Goal: Communication & Community: Answer question/provide support

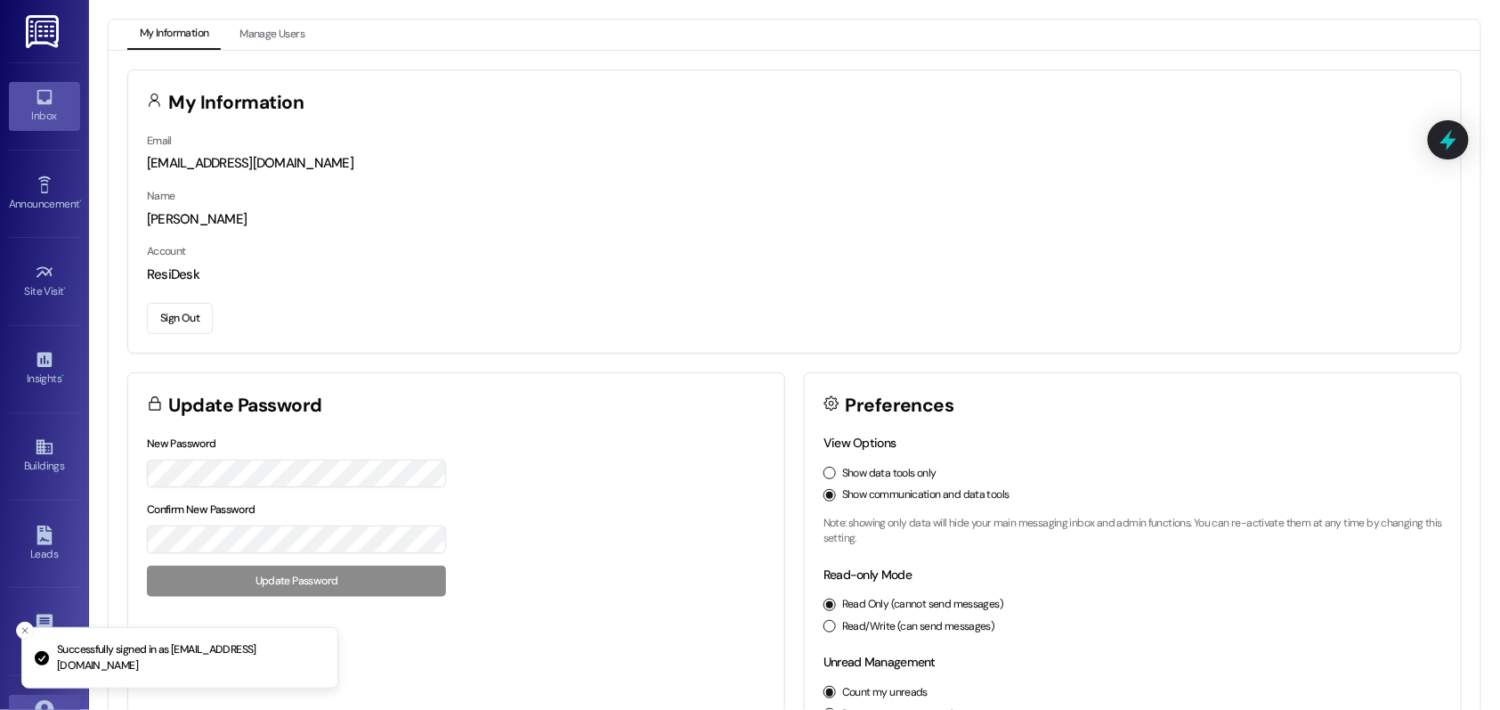
click at [40, 96] on icon at bounding box center [45, 97] width 20 height 20
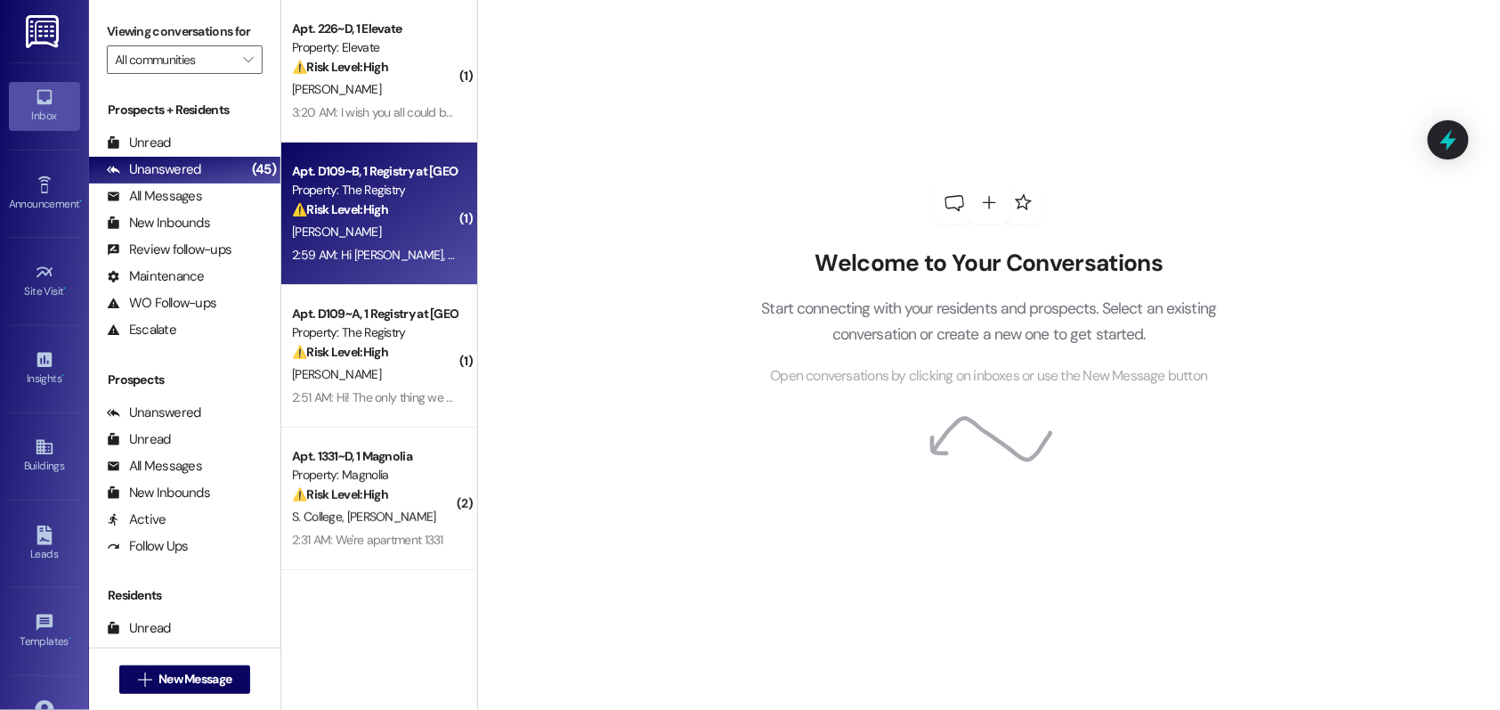
click at [359, 211] on strong "⚠️ Risk Level: High" at bounding box center [340, 209] width 96 height 16
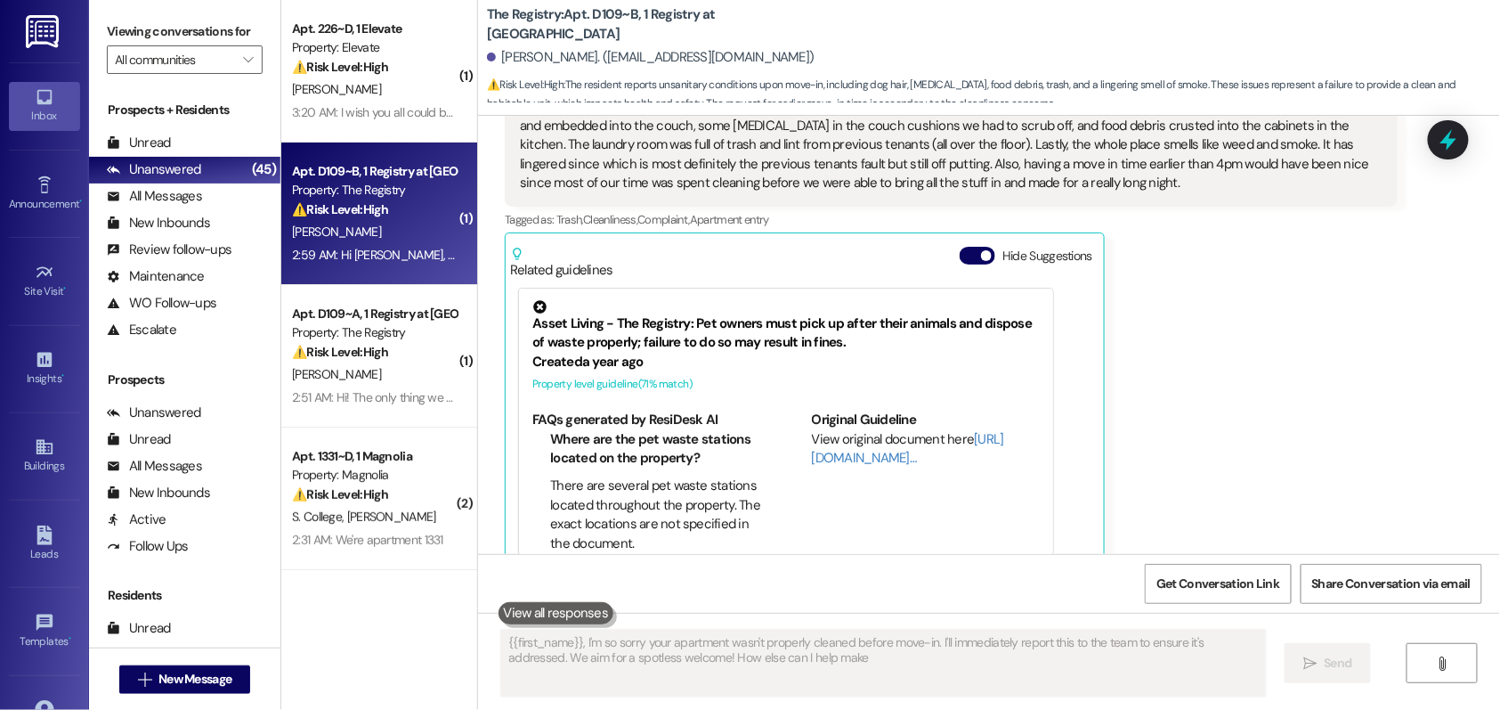
scroll to position [467, 0]
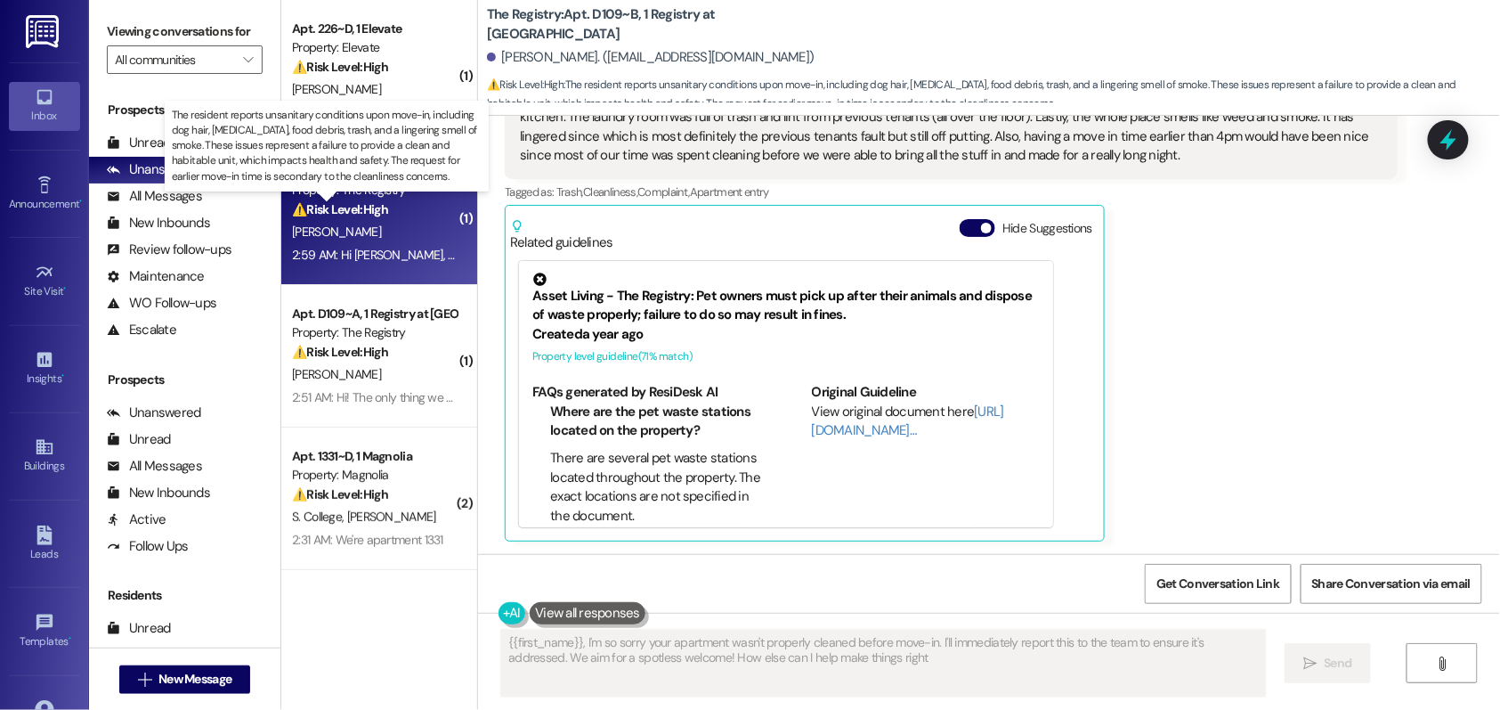
type textarea "{{first_name}}, I'm so sorry your apartment wasn't properly cleaned before move…"
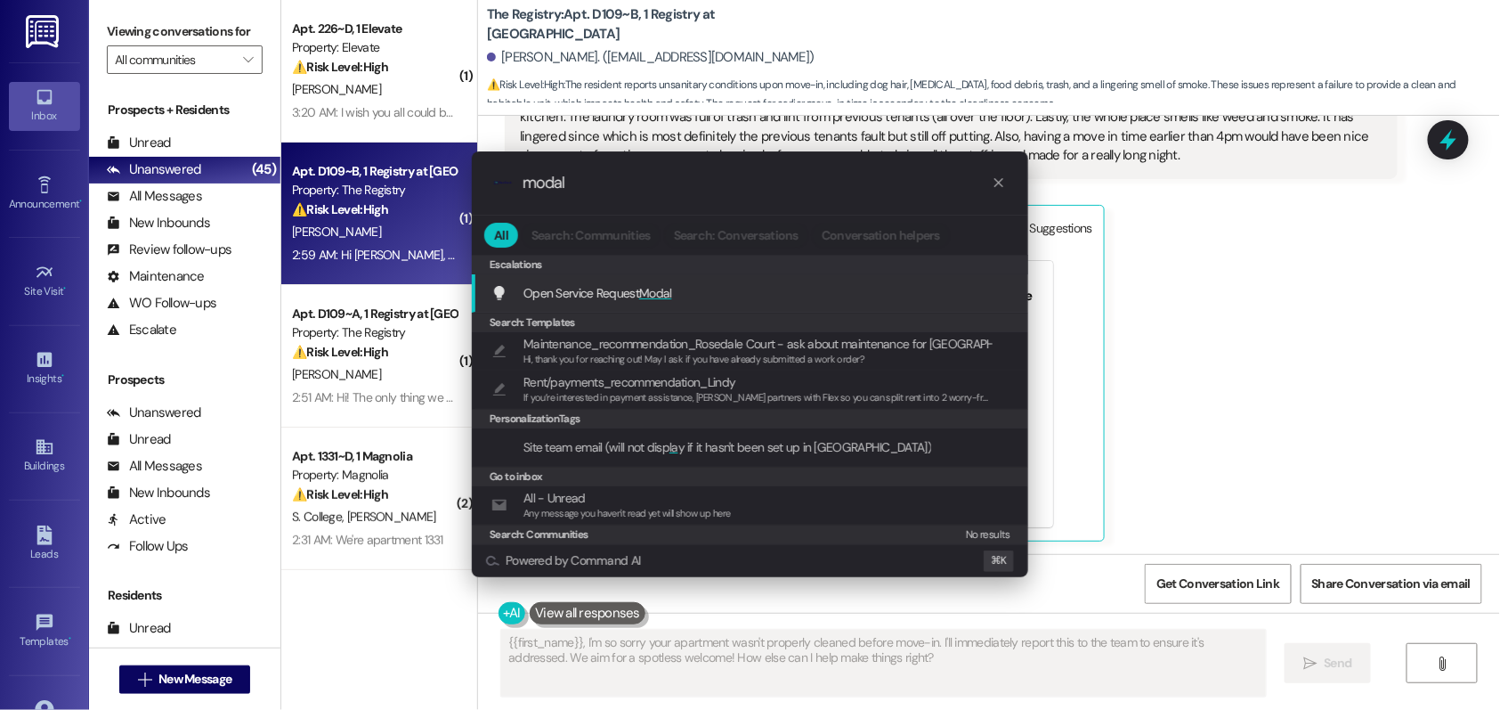
click at [556, 291] on span "Open Service Request Modal" at bounding box center [598, 293] width 149 height 16
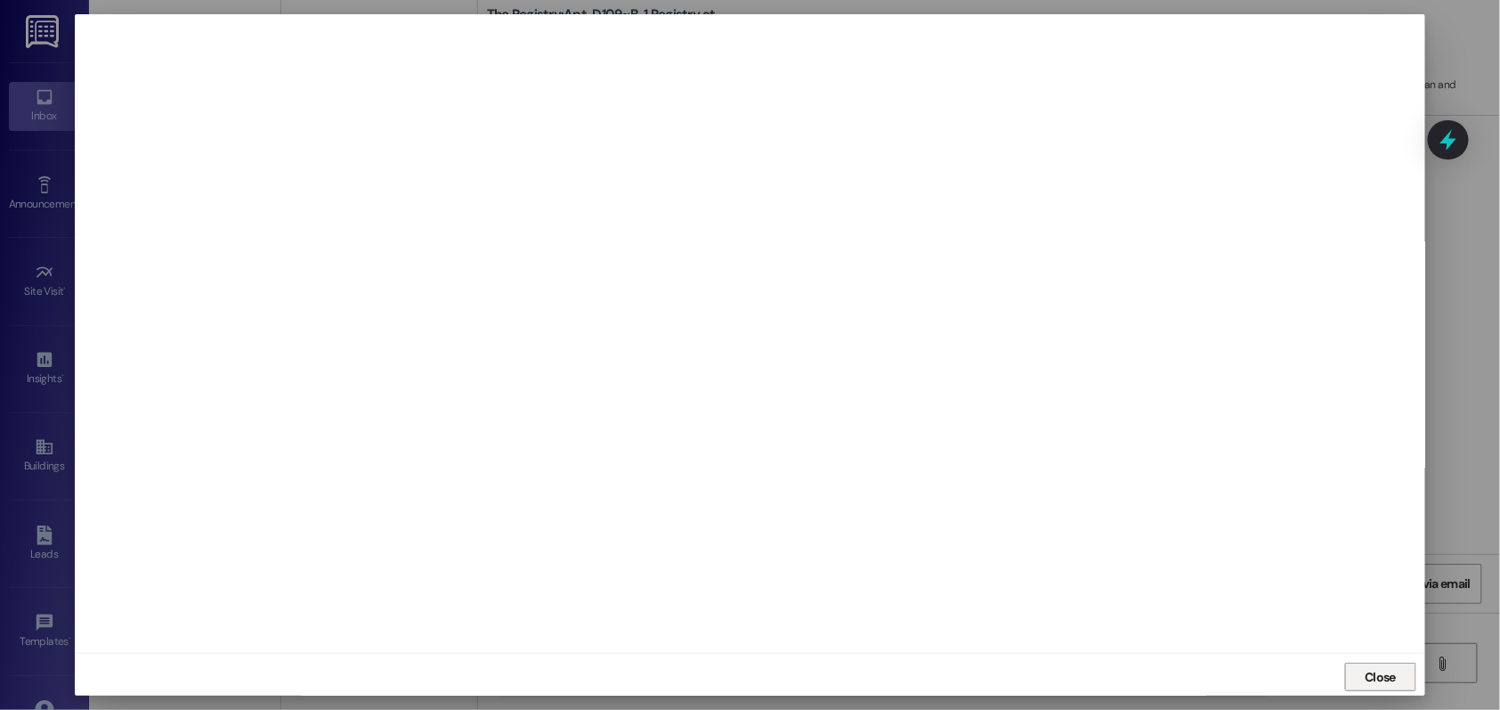
click at [1368, 680] on span "Close" at bounding box center [1380, 677] width 31 height 19
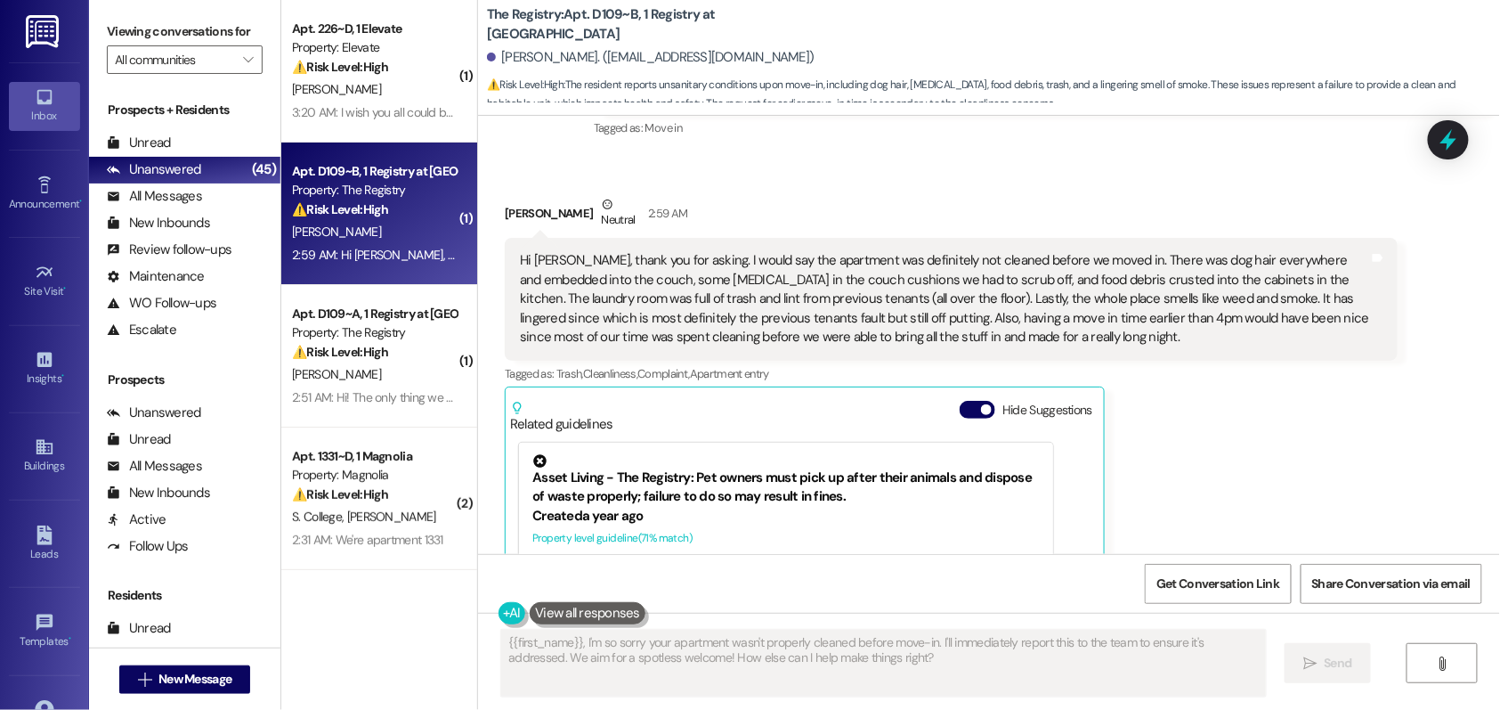
scroll to position [249, 0]
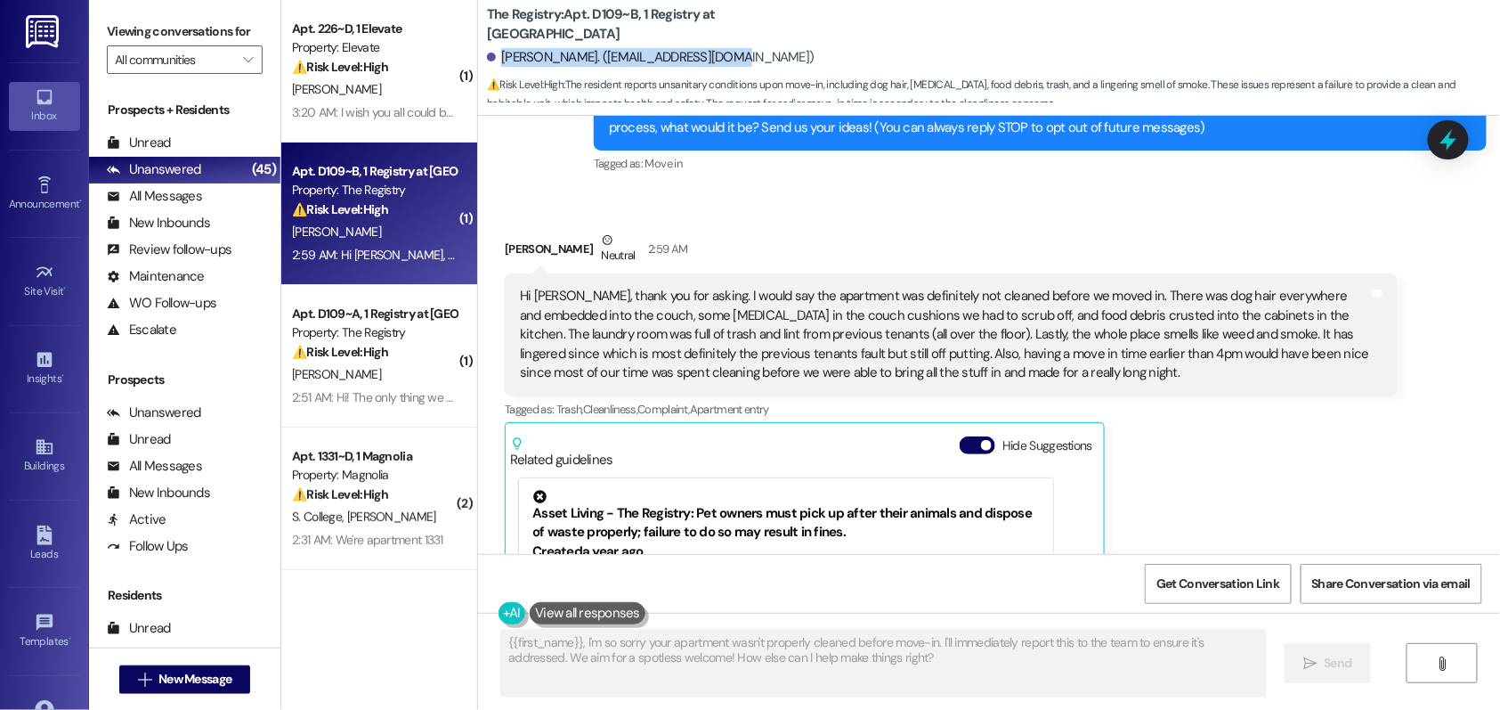
drag, startPoint x: 488, startPoint y: 57, endPoint x: 709, endPoint y: 59, distance: 220.8
click at [709, 59] on div "[PERSON_NAME]. ([EMAIL_ADDRESS][DOMAIN_NAME])" at bounding box center [993, 58] width 1013 height 36
click at [802, 220] on div "Received via SMS [PERSON_NAME] Neutral 2:59 AM Hi [PERSON_NAME], thank you for …" at bounding box center [951, 495] width 920 height 556
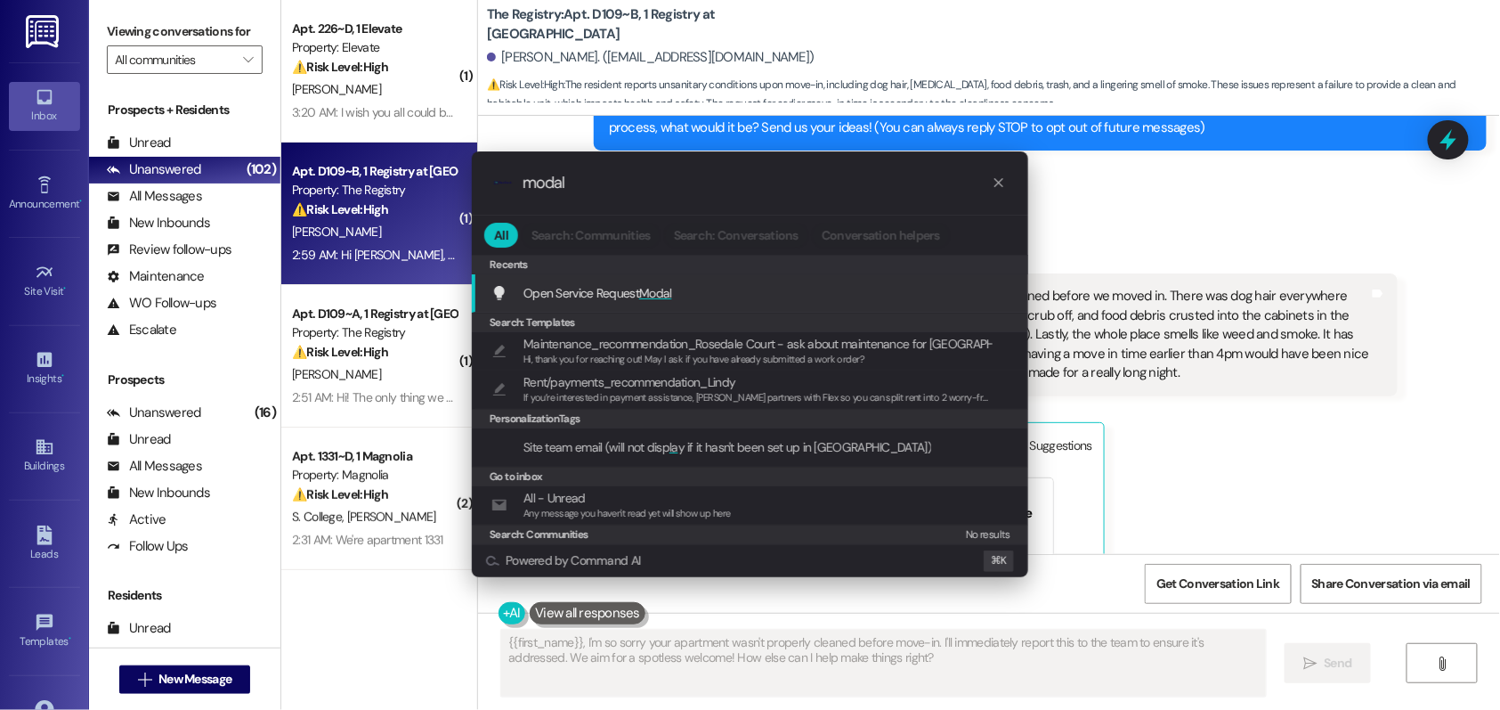
type input "modal"
click at [630, 295] on span "Open Service Request Modal" at bounding box center [598, 293] width 149 height 16
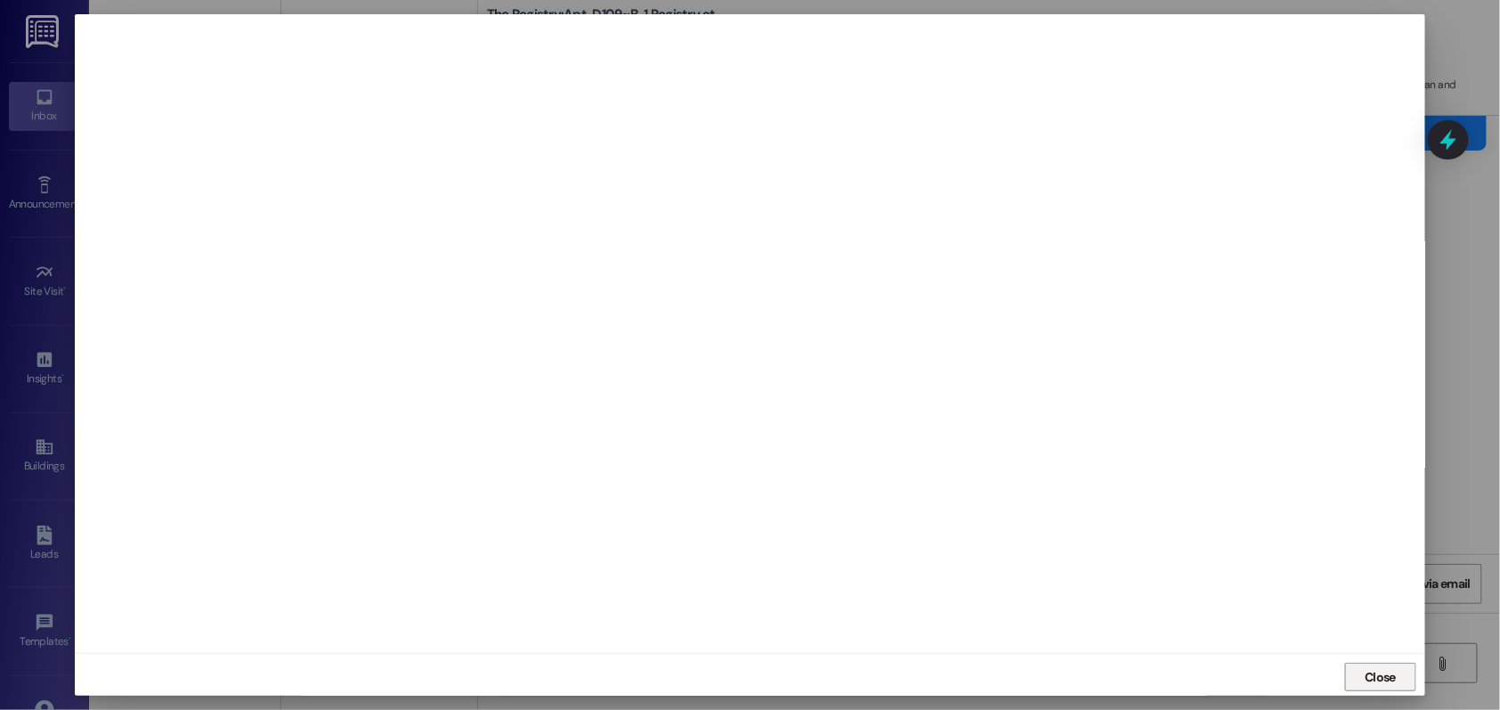
click at [1382, 683] on span "Close" at bounding box center [1380, 677] width 31 height 19
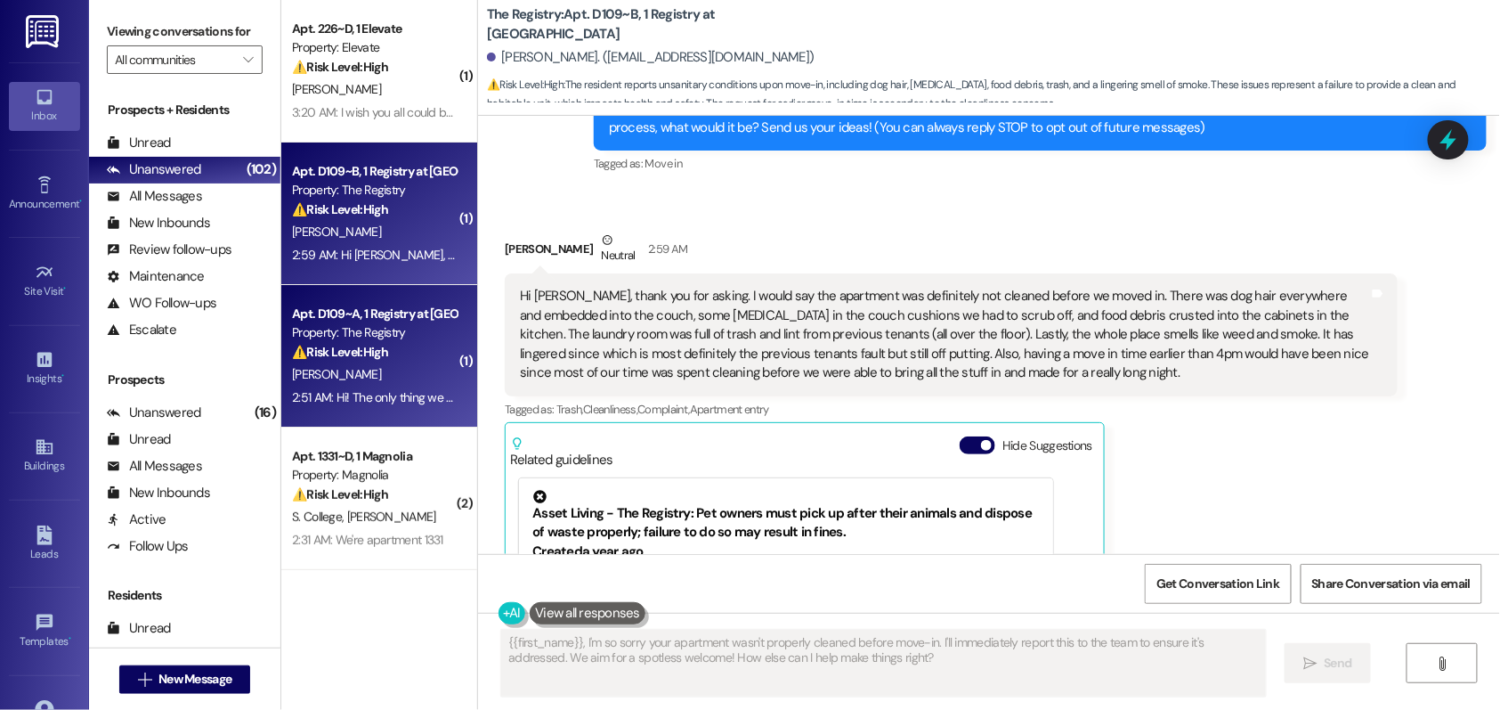
click at [365, 333] on div "Property: The Registry" at bounding box center [374, 332] width 165 height 19
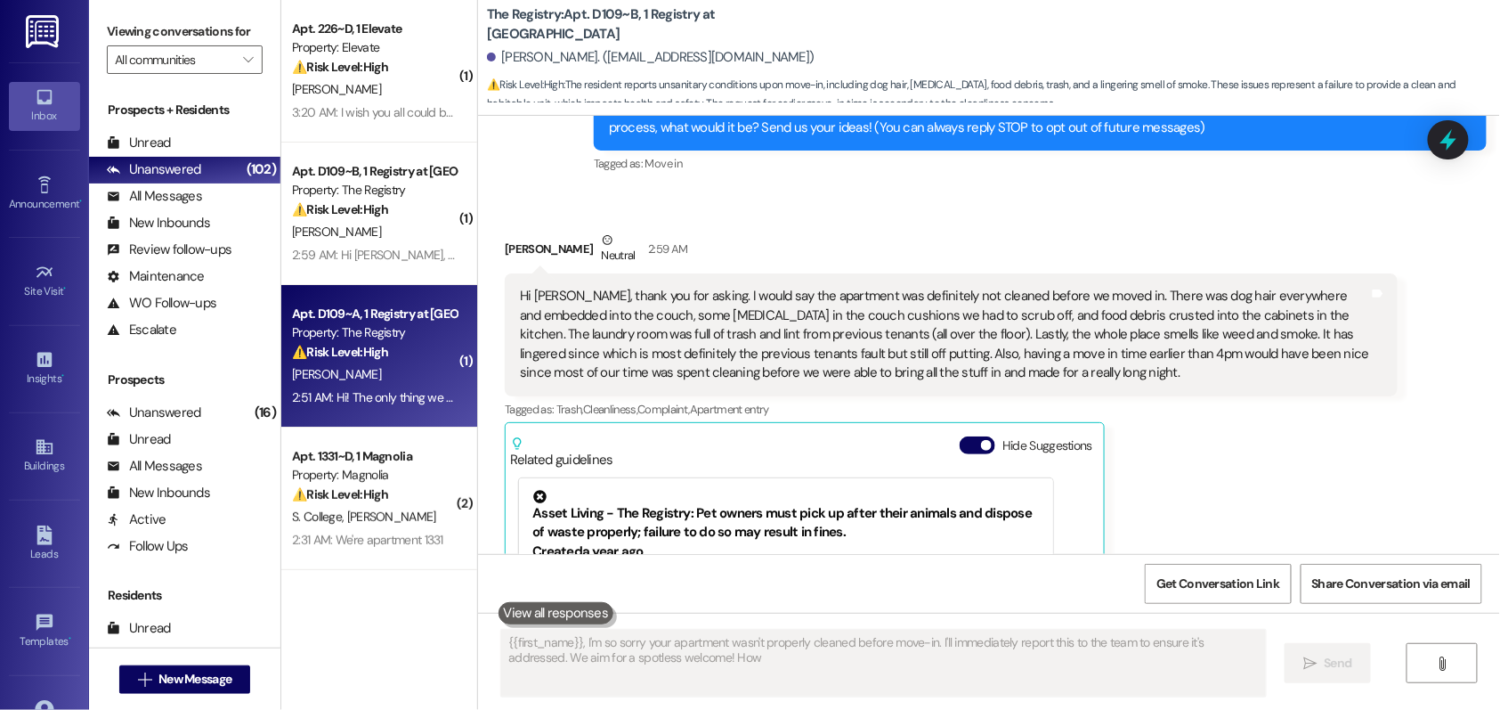
type textarea "{{first_name}}, I'm so sorry your apartment wasn't properly cleaned before move…"
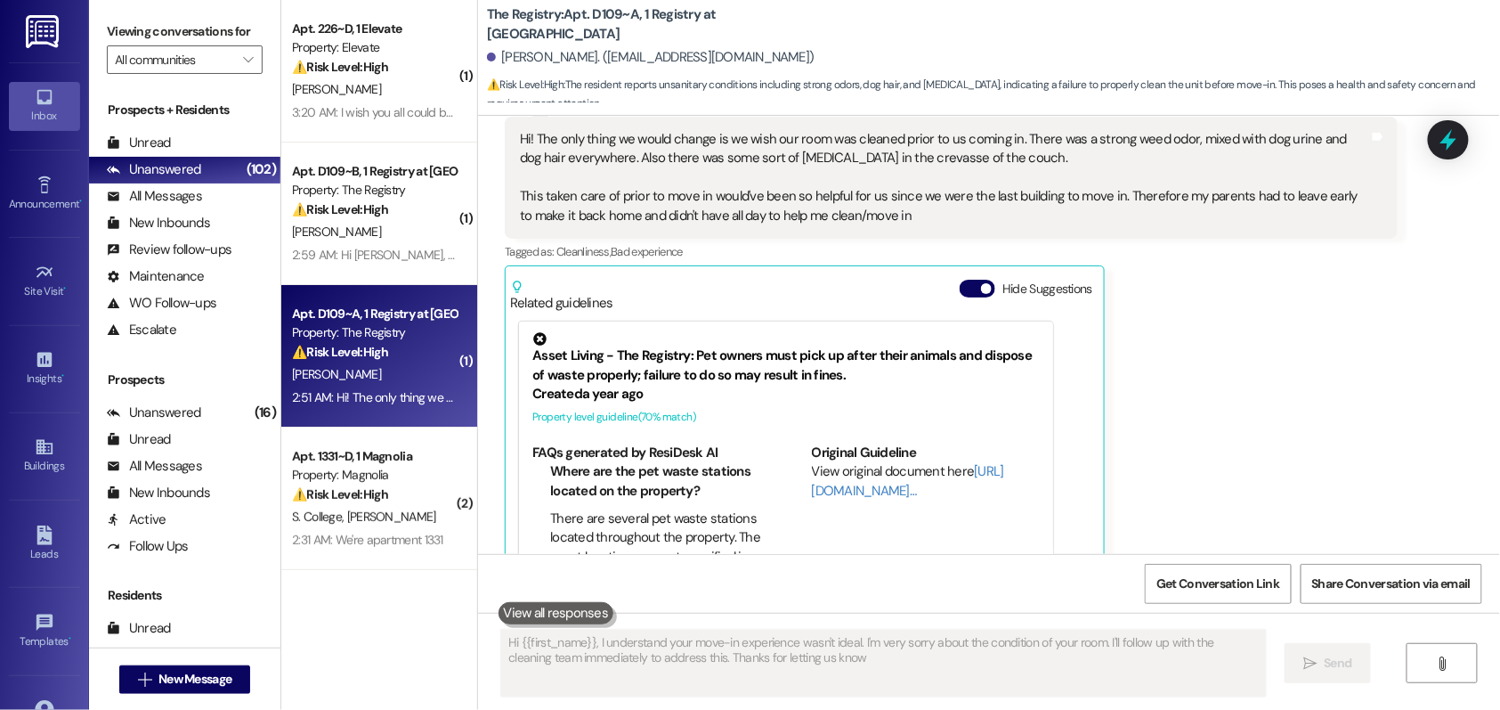
type textarea "Hi {{first_name}}, I understand your move-in experience wasn't ideal. I'm very …"
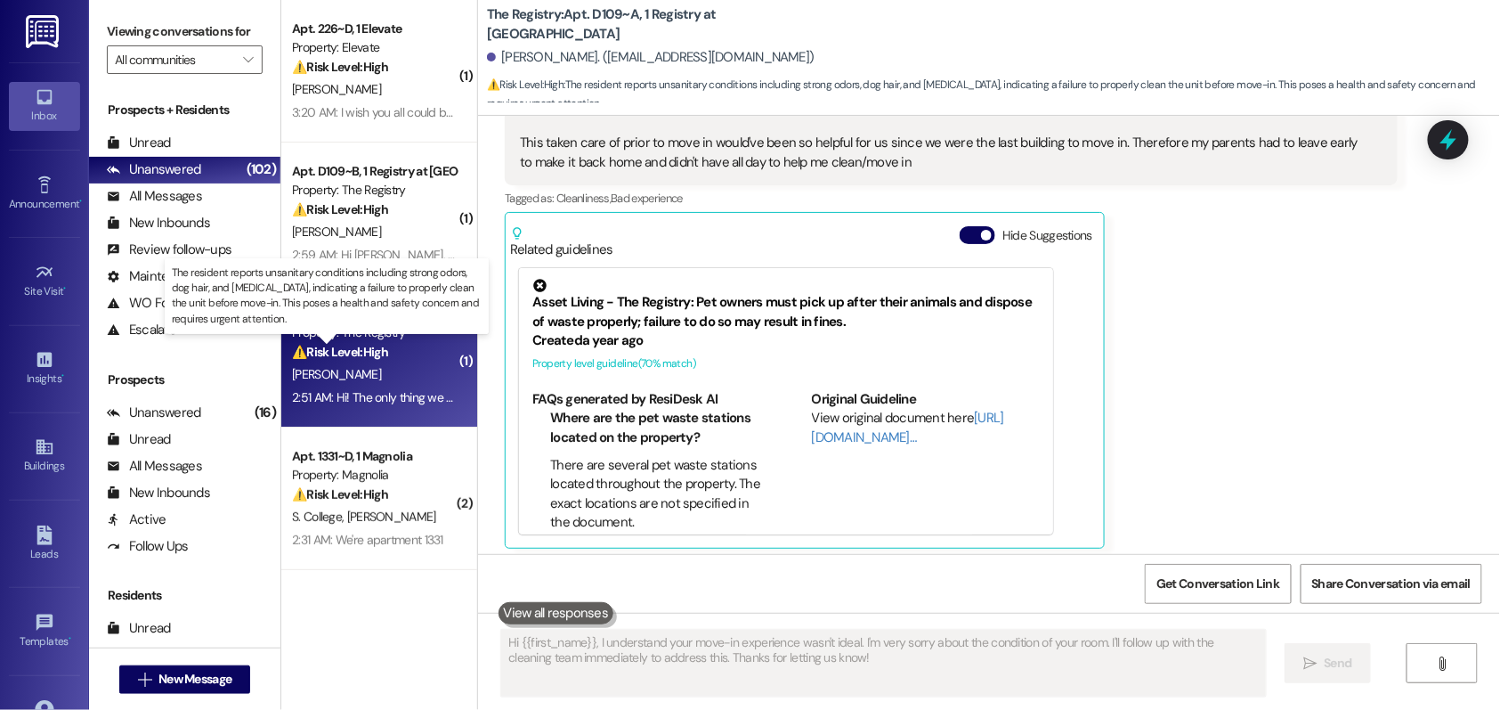
scroll to position [413, 0]
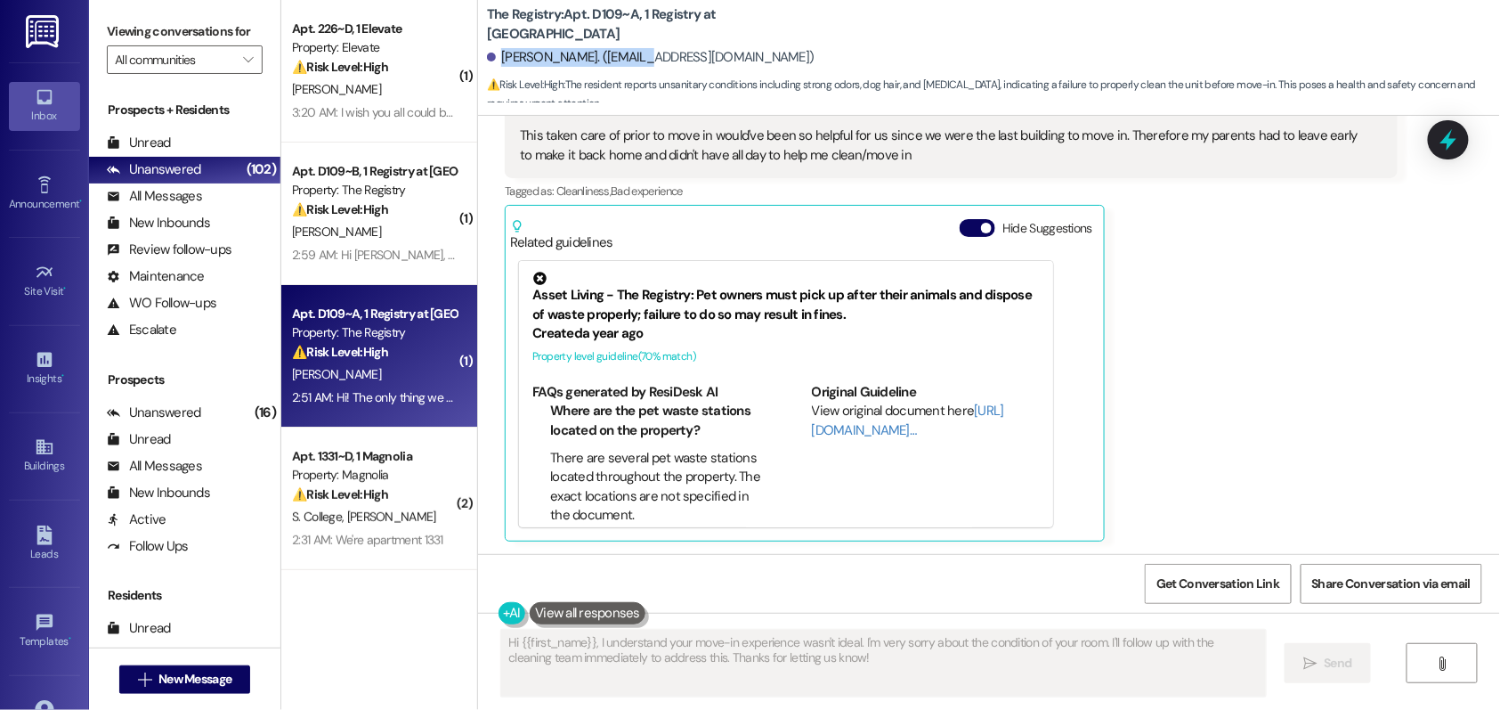
drag, startPoint x: 490, startPoint y: 56, endPoint x: 608, endPoint y: 61, distance: 118.5
click at [608, 61] on div "[PERSON_NAME]. ([EMAIL_ADDRESS][DOMAIN_NAME])" at bounding box center [651, 57] width 328 height 19
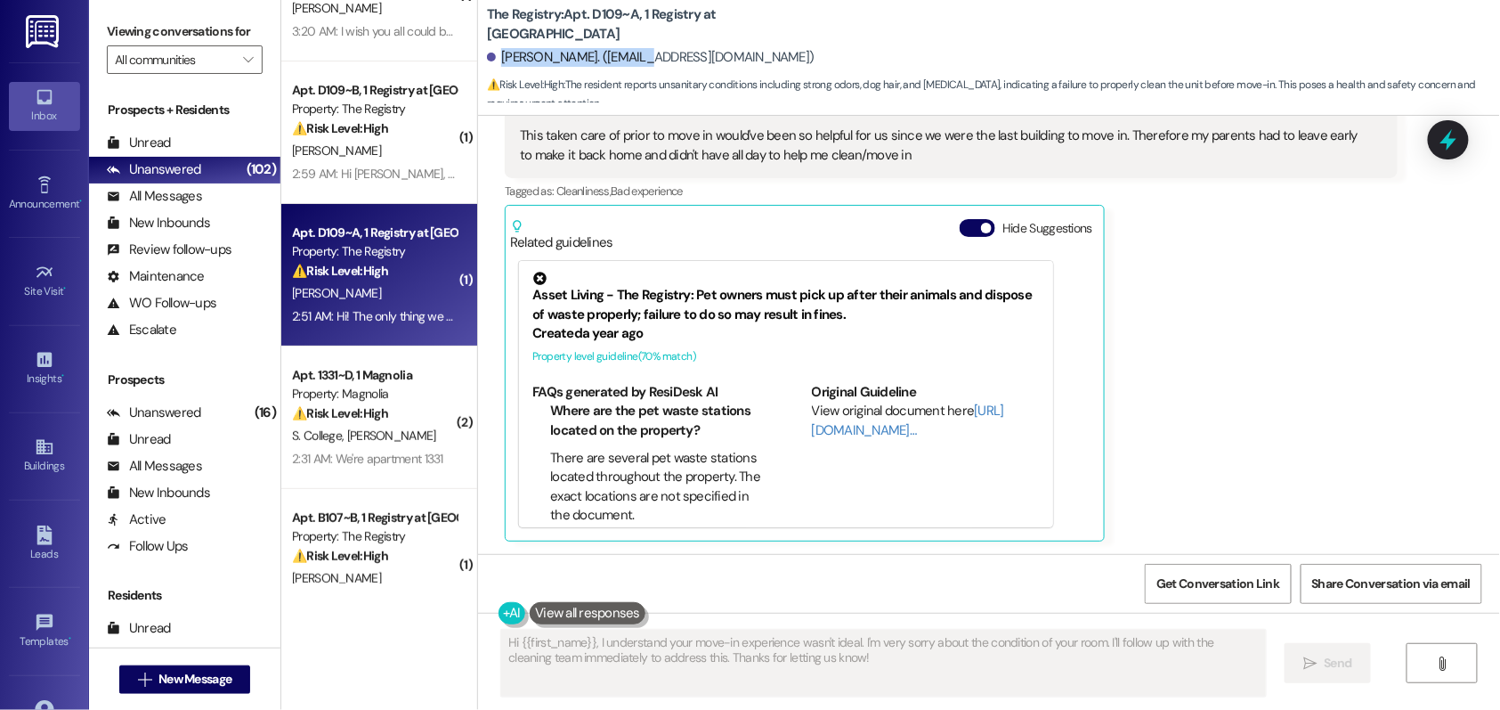
scroll to position [0, 0]
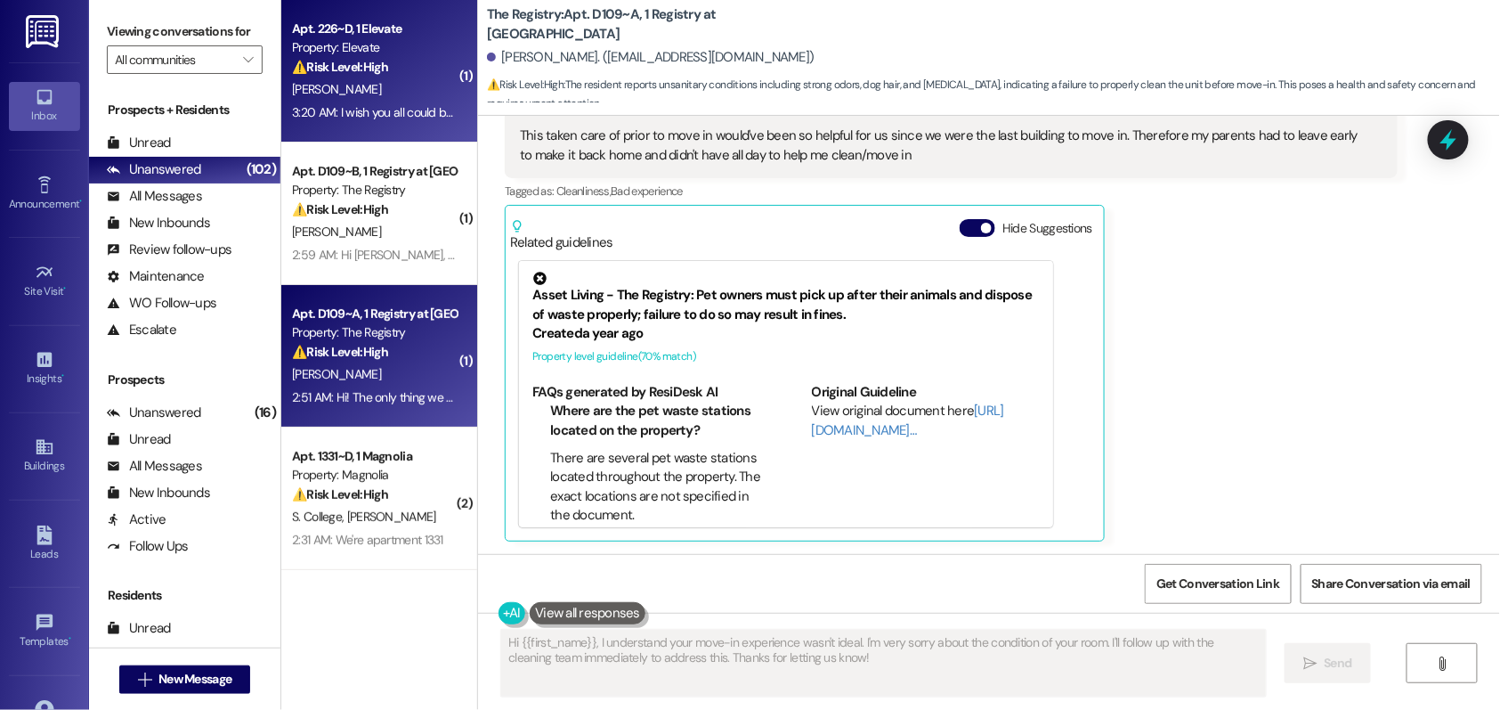
click at [398, 124] on div "Apt. 226~D, 1 Elevate Property: Elevate ⚠️ Risk Level: High The resident expres…" at bounding box center [379, 71] width 196 height 142
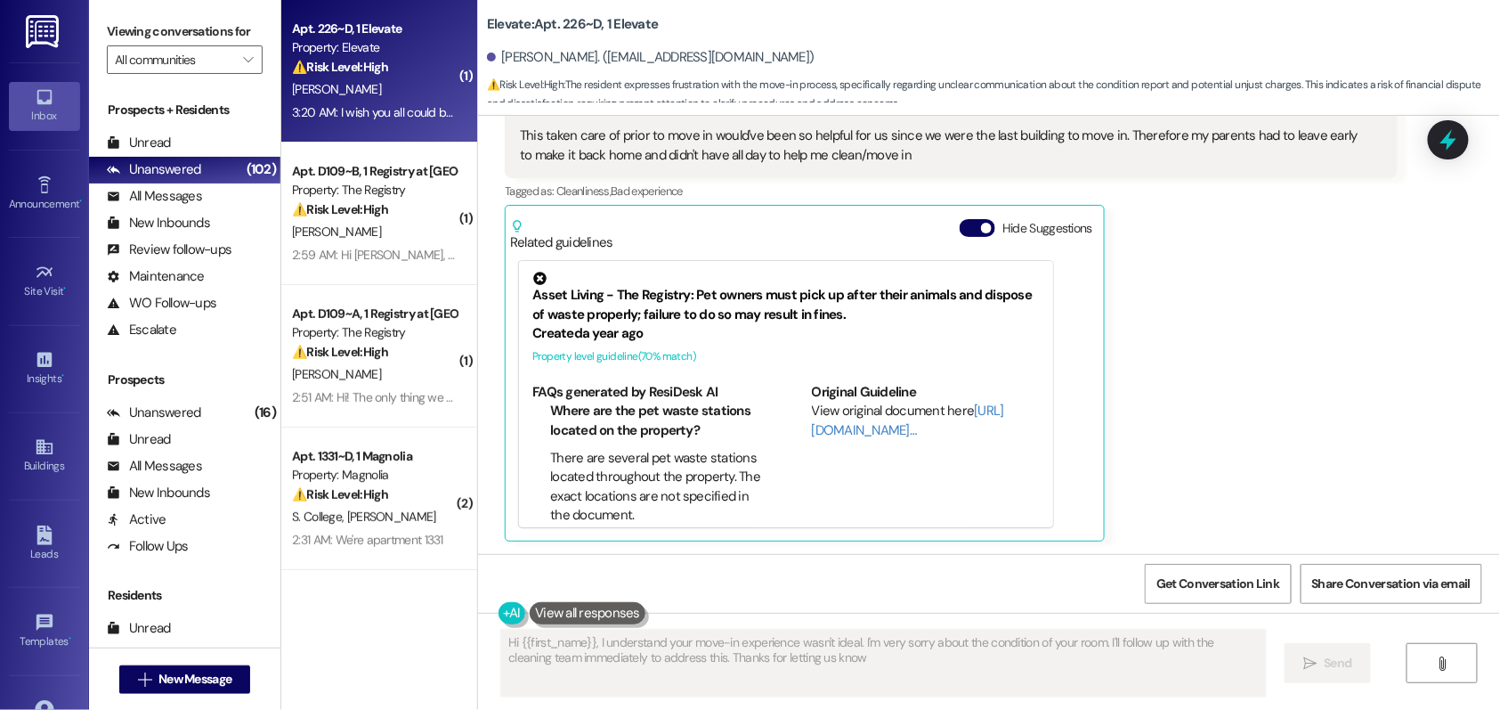
type textarea "Hi {{first_name}}, I understand your move-in experience wasn't ideal. I'm very …"
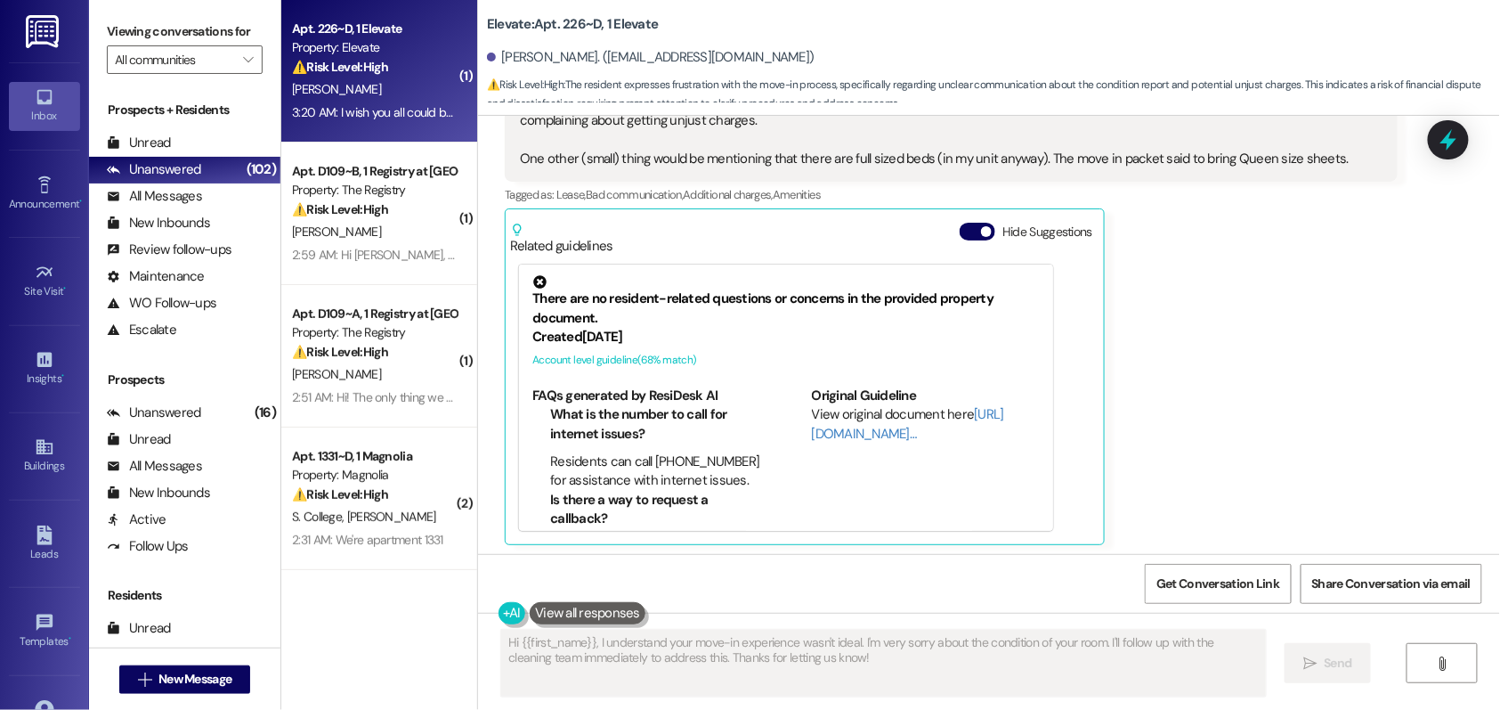
click at [844, 394] on b "Original Guideline" at bounding box center [864, 395] width 105 height 18
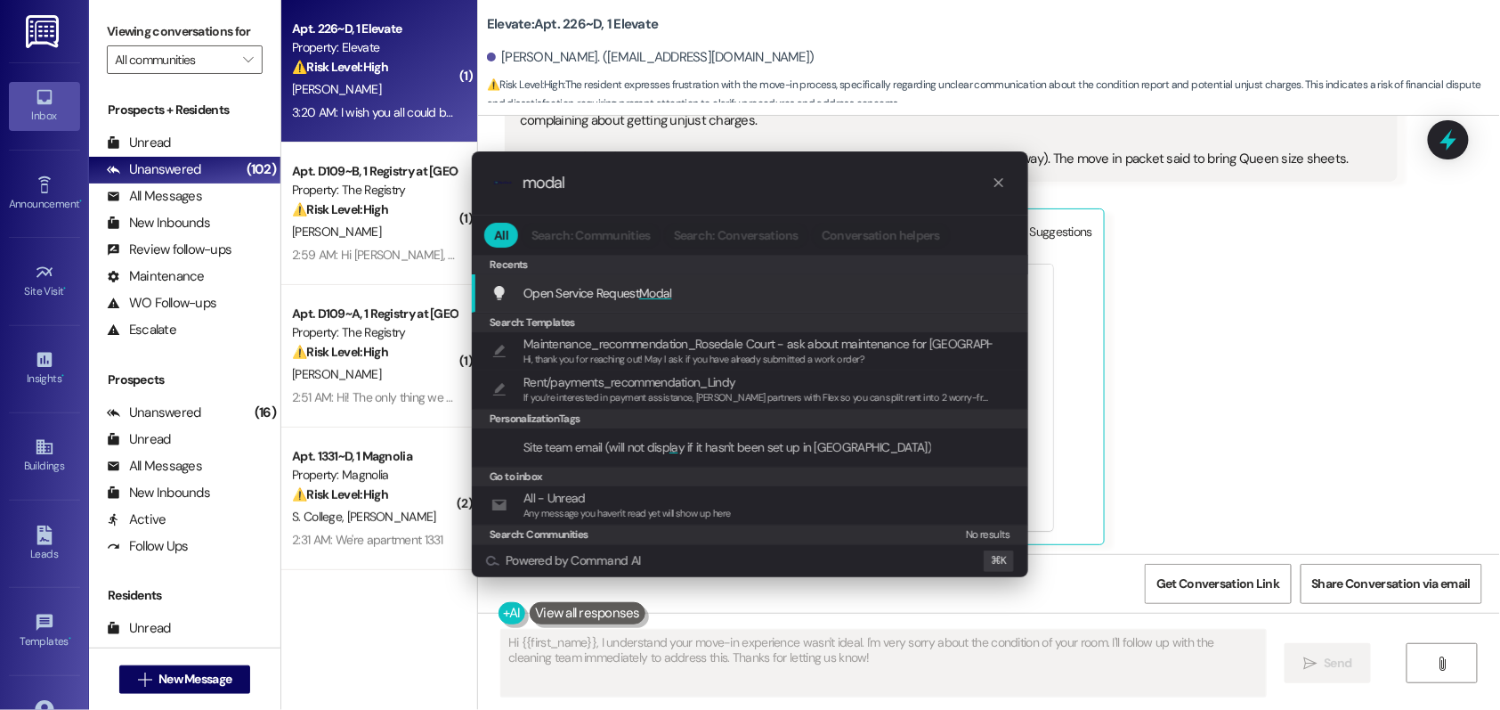
type input "modal"
click at [630, 296] on span "Open Service Request Modal" at bounding box center [598, 293] width 149 height 16
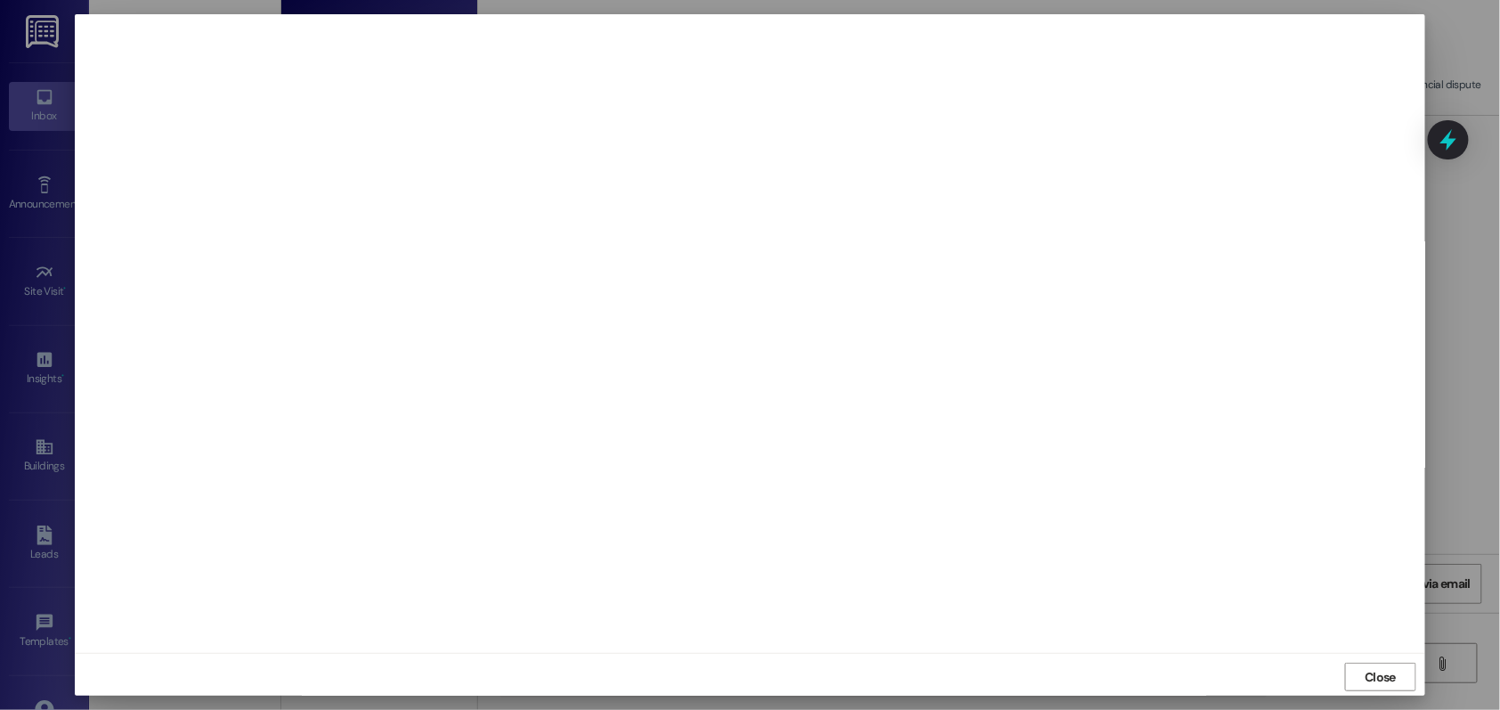
scroll to position [4, 0]
click at [1388, 674] on span "Close" at bounding box center [1380, 672] width 31 height 19
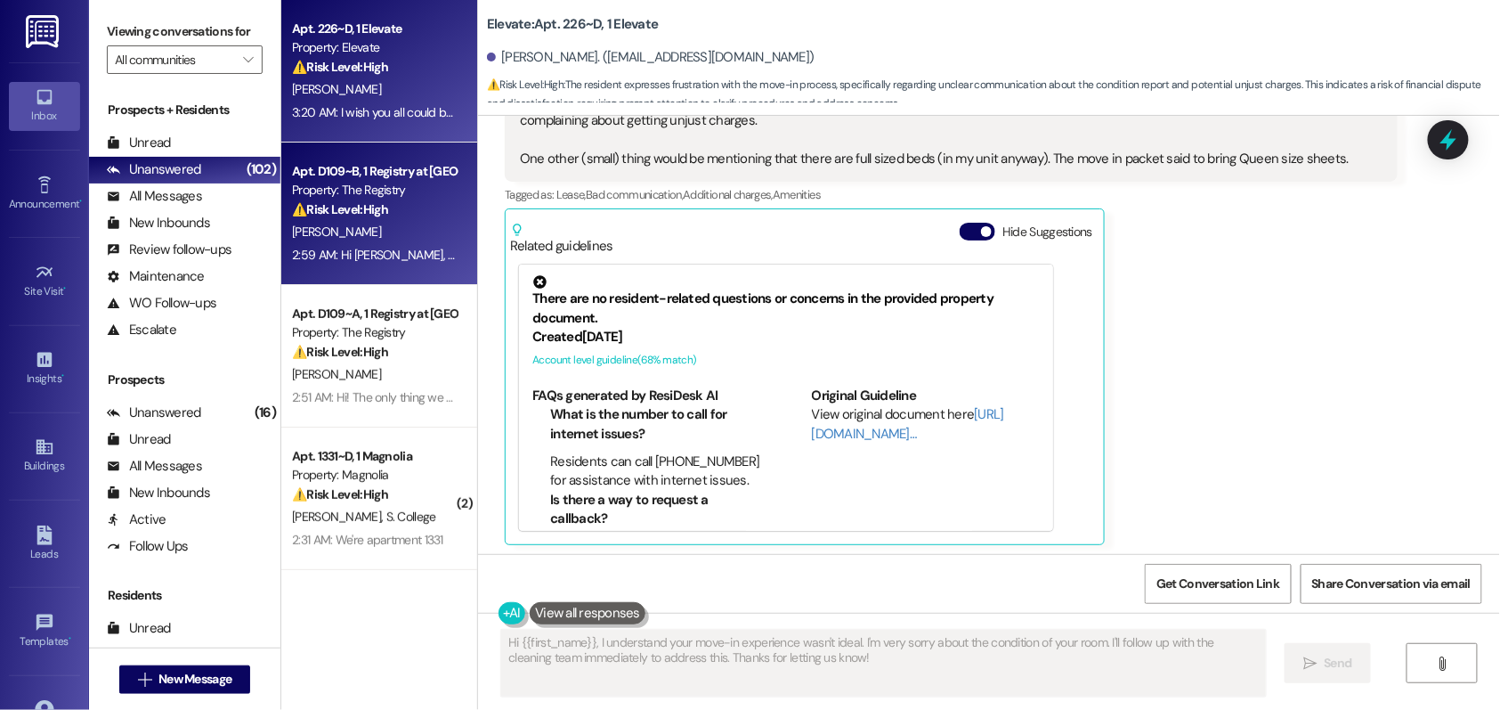
click at [312, 212] on strong "⚠️ Risk Level: High" at bounding box center [340, 209] width 96 height 16
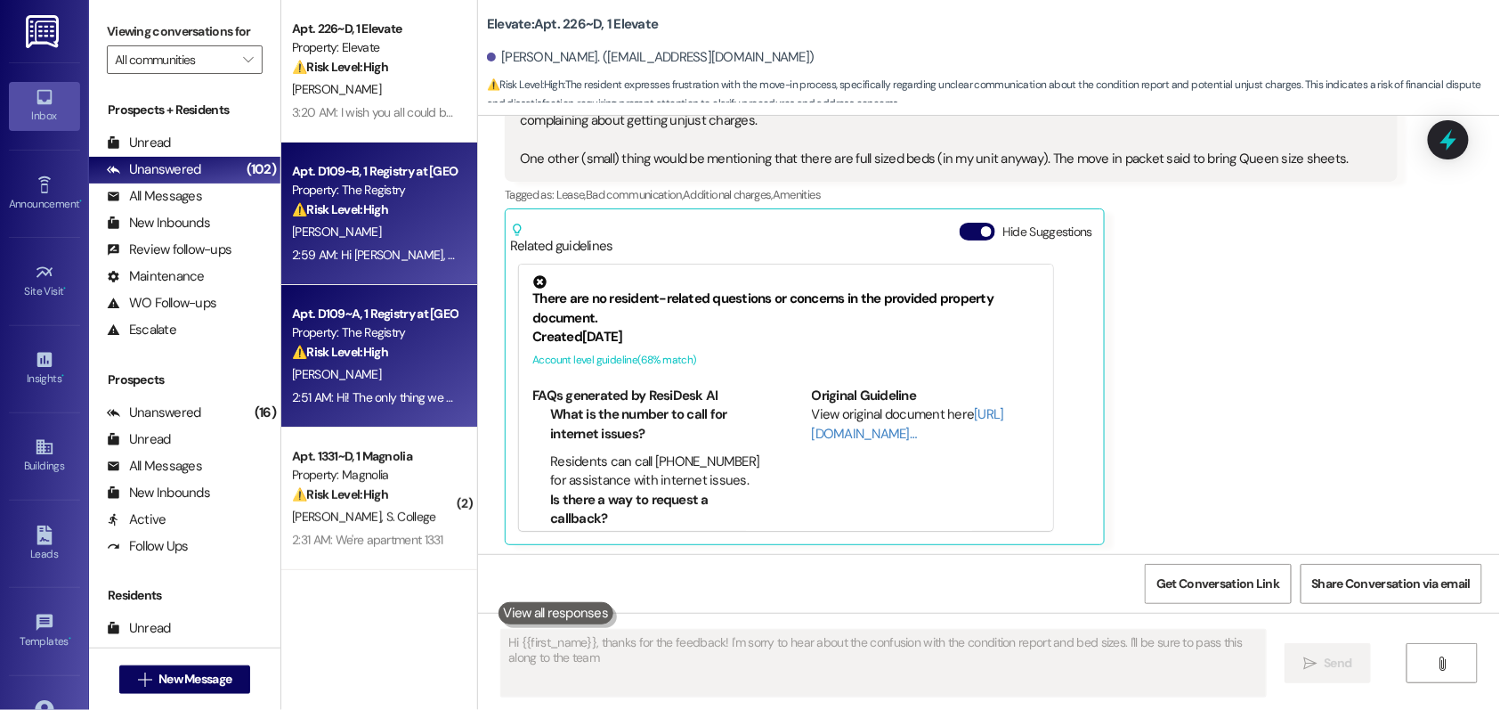
type textarea "Hi {{first_name}}, thanks for the feedback! I'm sorry to hear about the confusi…"
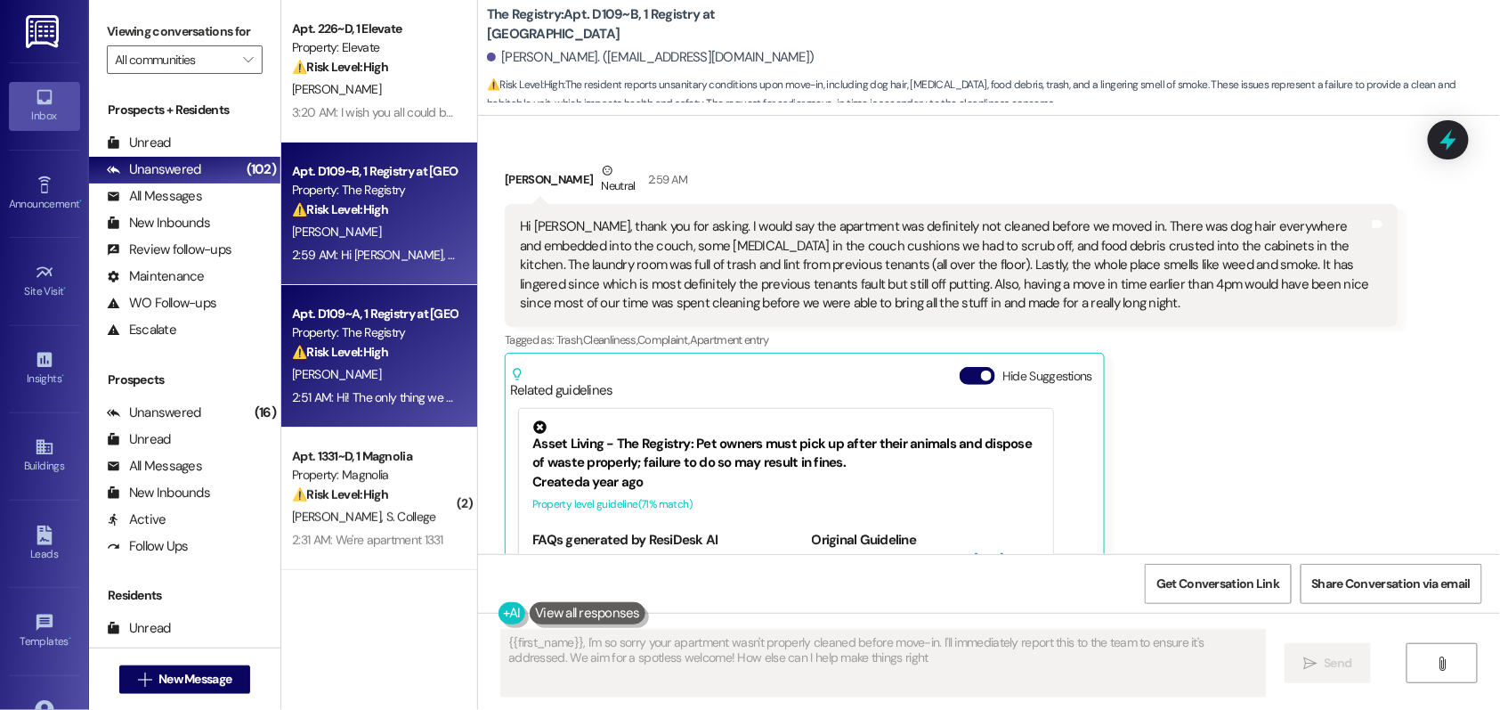
type textarea "{{first_name}}, I'm so sorry your apartment wasn't properly cleaned before move…"
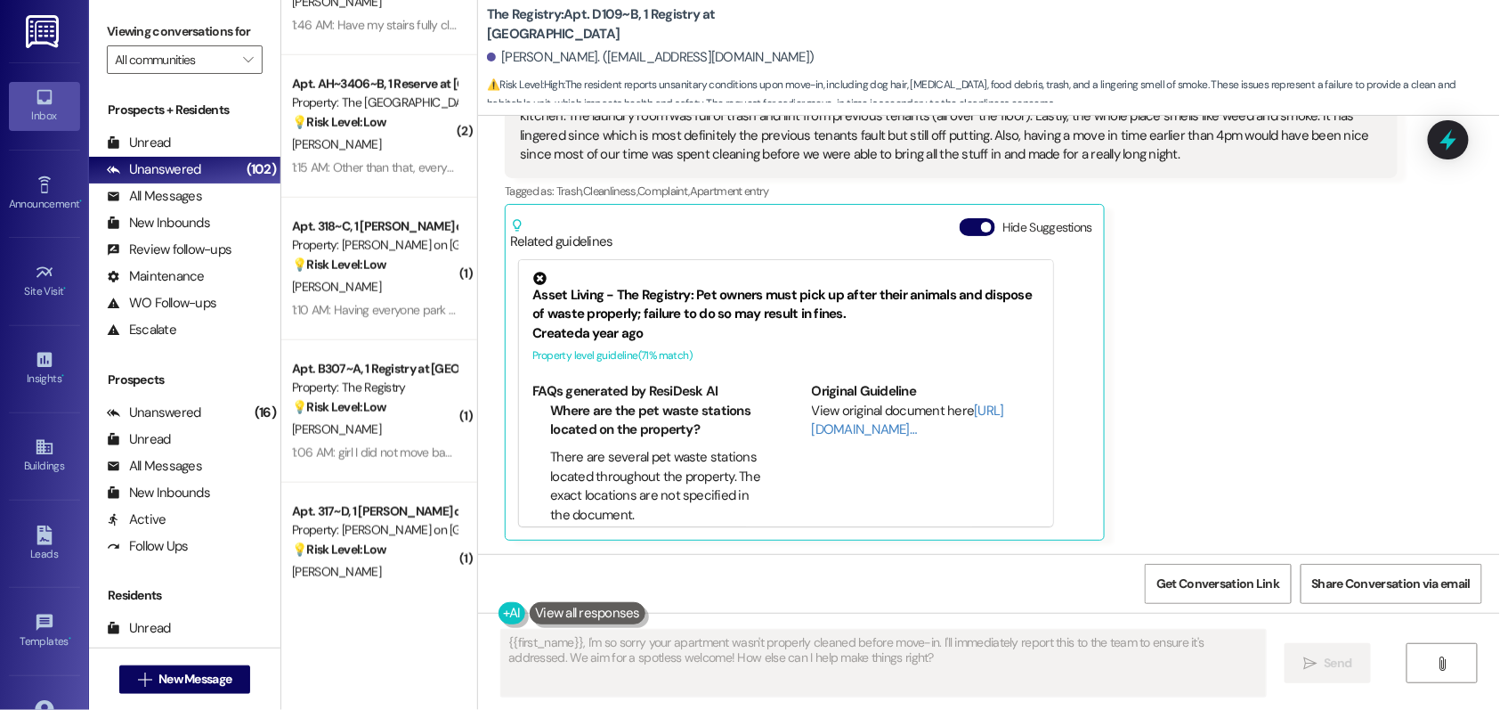
scroll to position [465, 0]
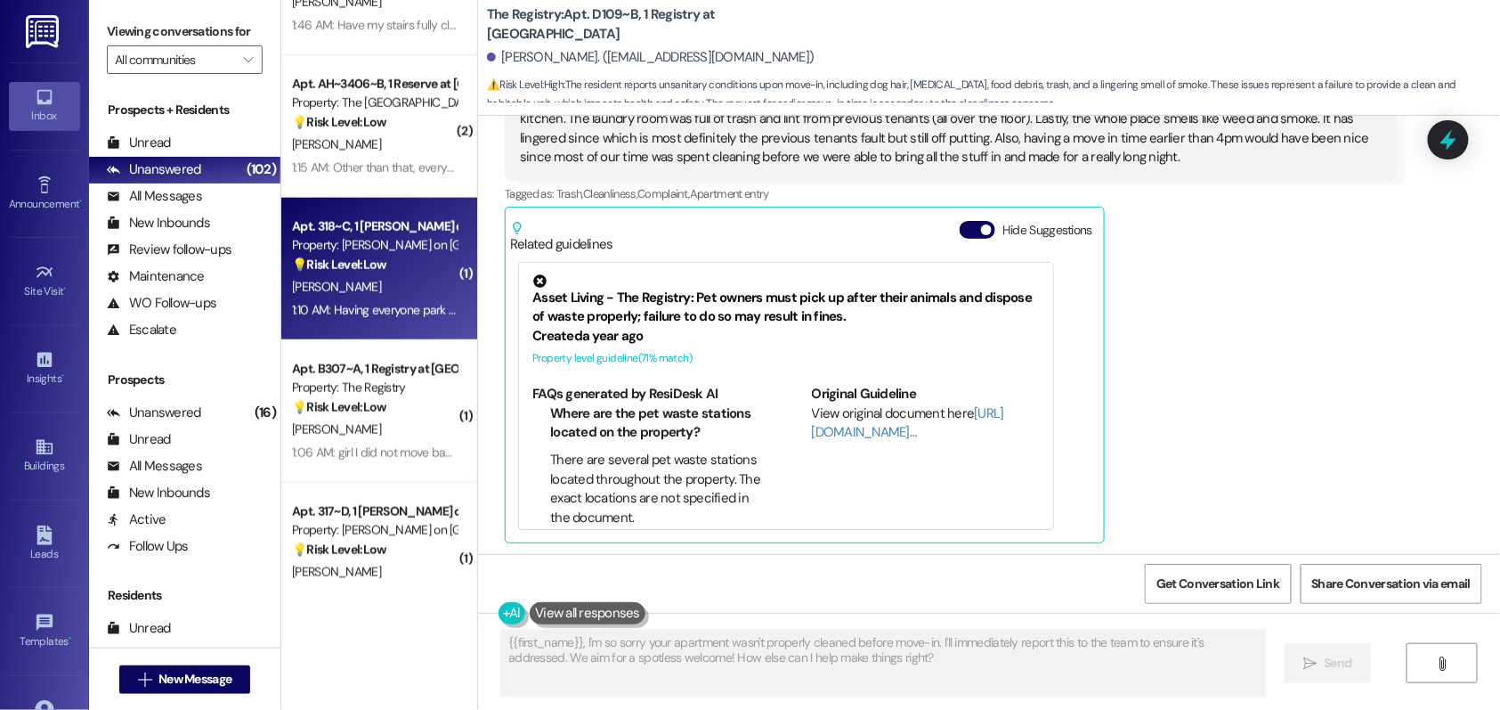
click at [368, 320] on div "1:10 AM: Having everyone park in there assigned spot from the start 1:10 AM: Ha…" at bounding box center [374, 310] width 168 height 22
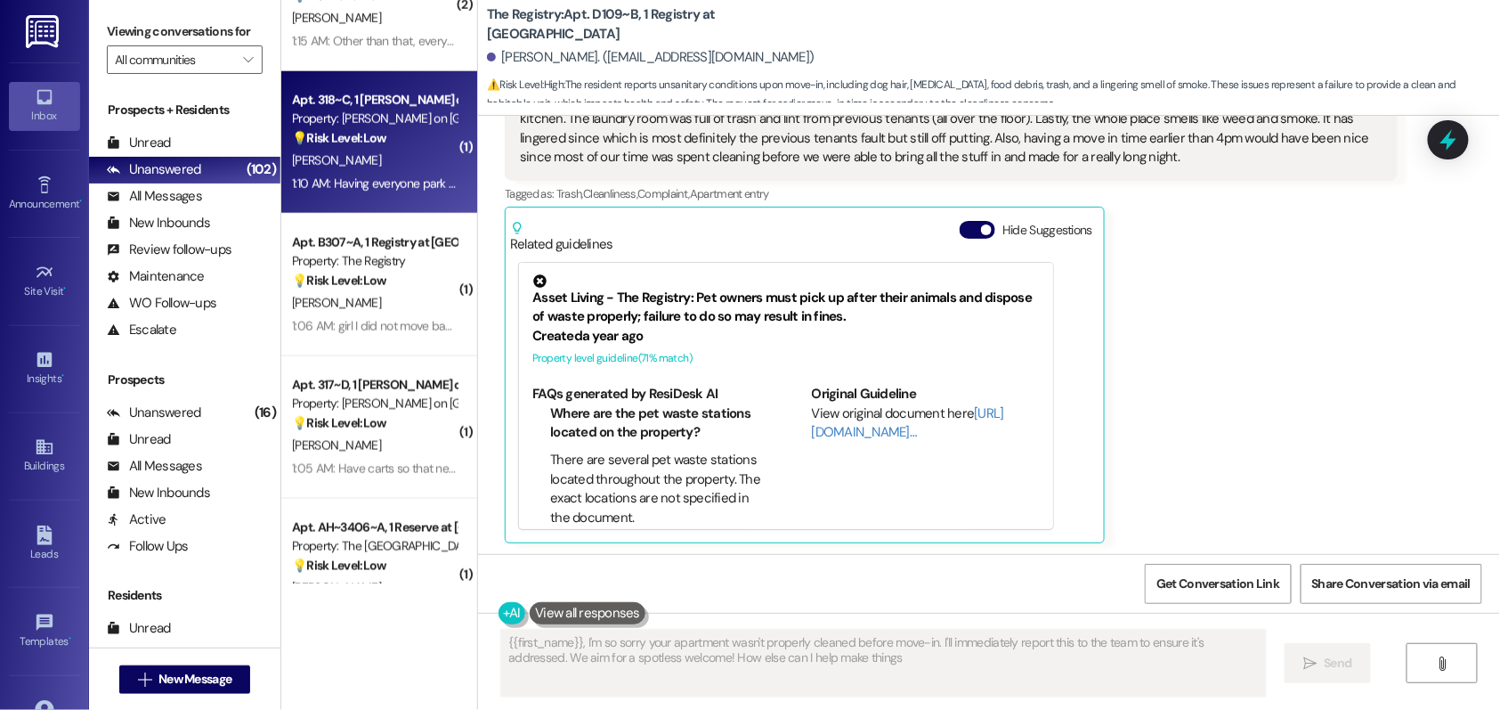
scroll to position [333, 0]
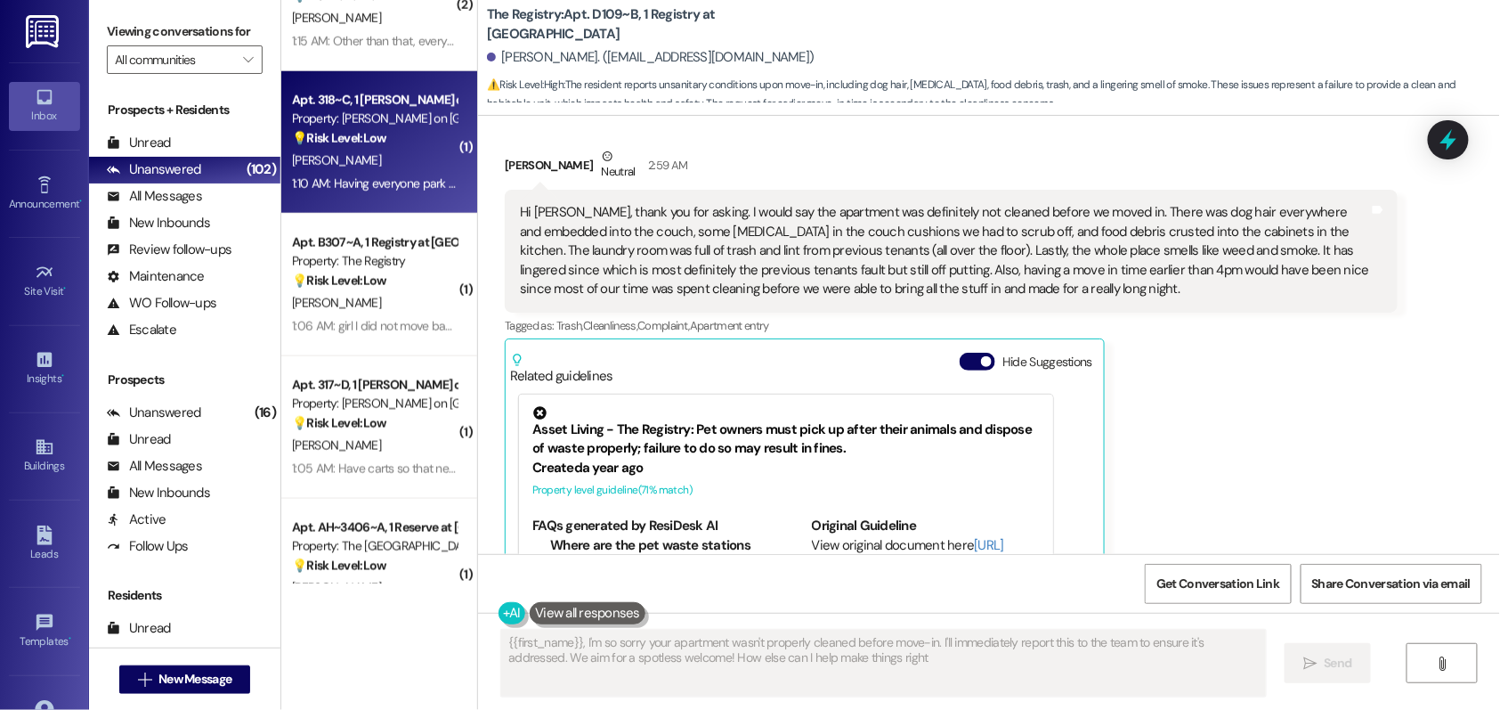
type textarea "{{first_name}}, I'm so sorry your apartment wasn't properly cleaned before move…"
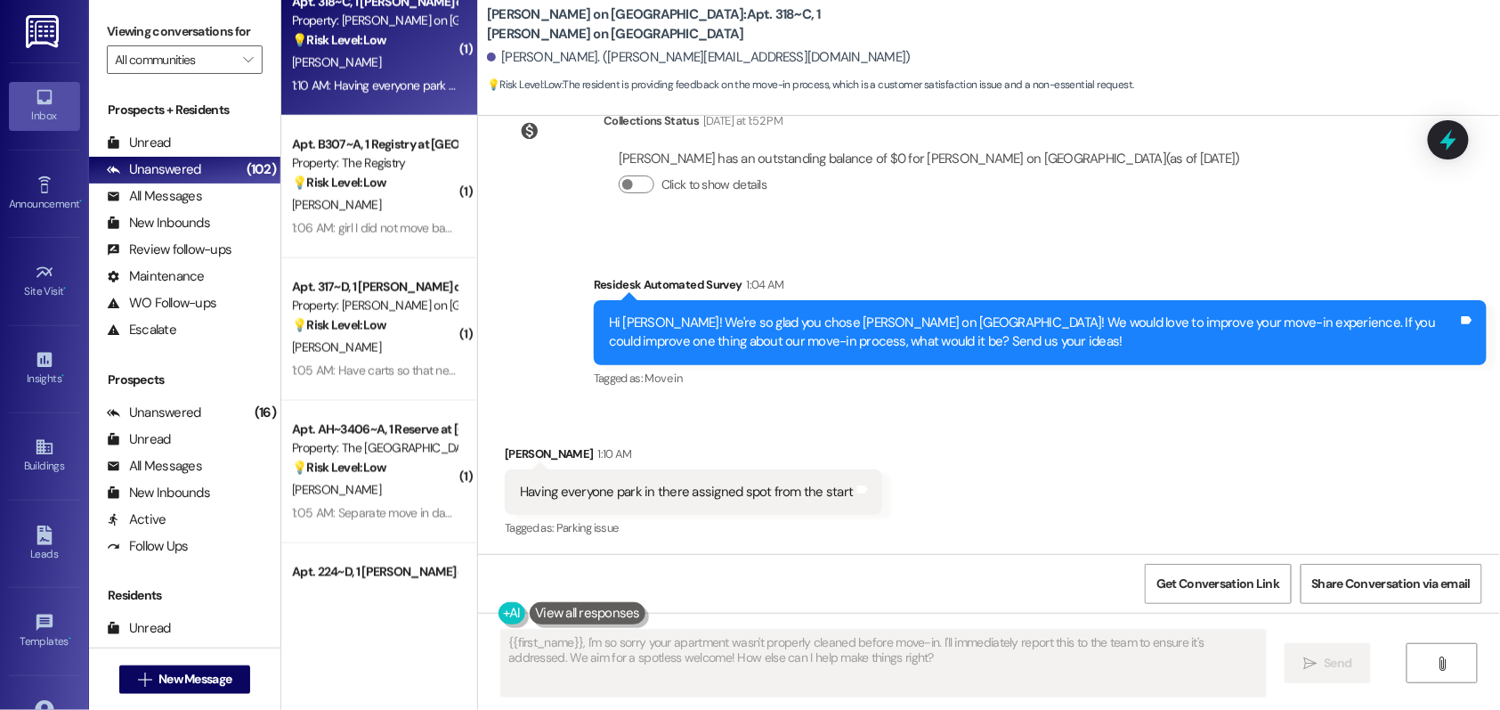
scroll to position [3301, 0]
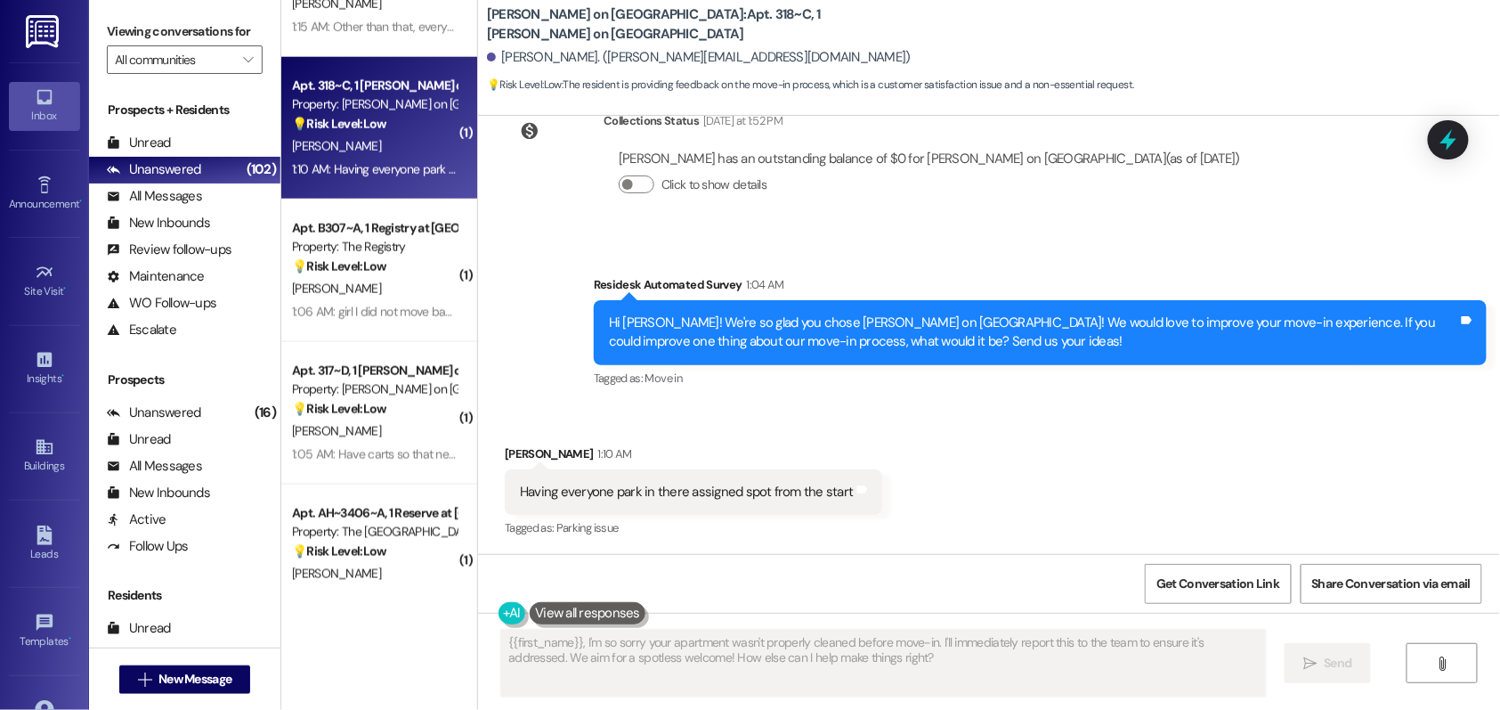
click at [368, 320] on div "( 2 ) Apt. Gold 220~1, 1 864 Clemson Property: [PERSON_NAME] 💡 Risk Level: Low …" at bounding box center [379, 291] width 196 height 583
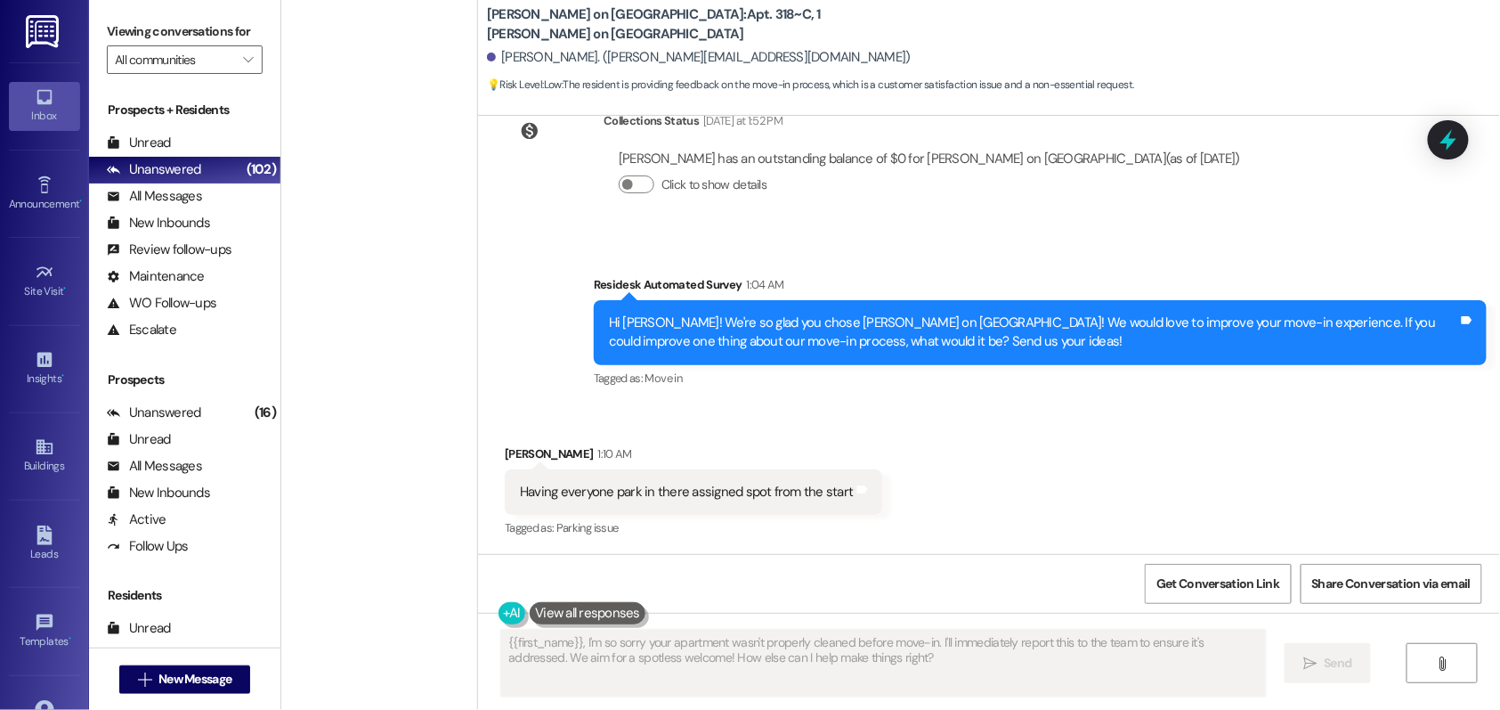
scroll to position [0, 0]
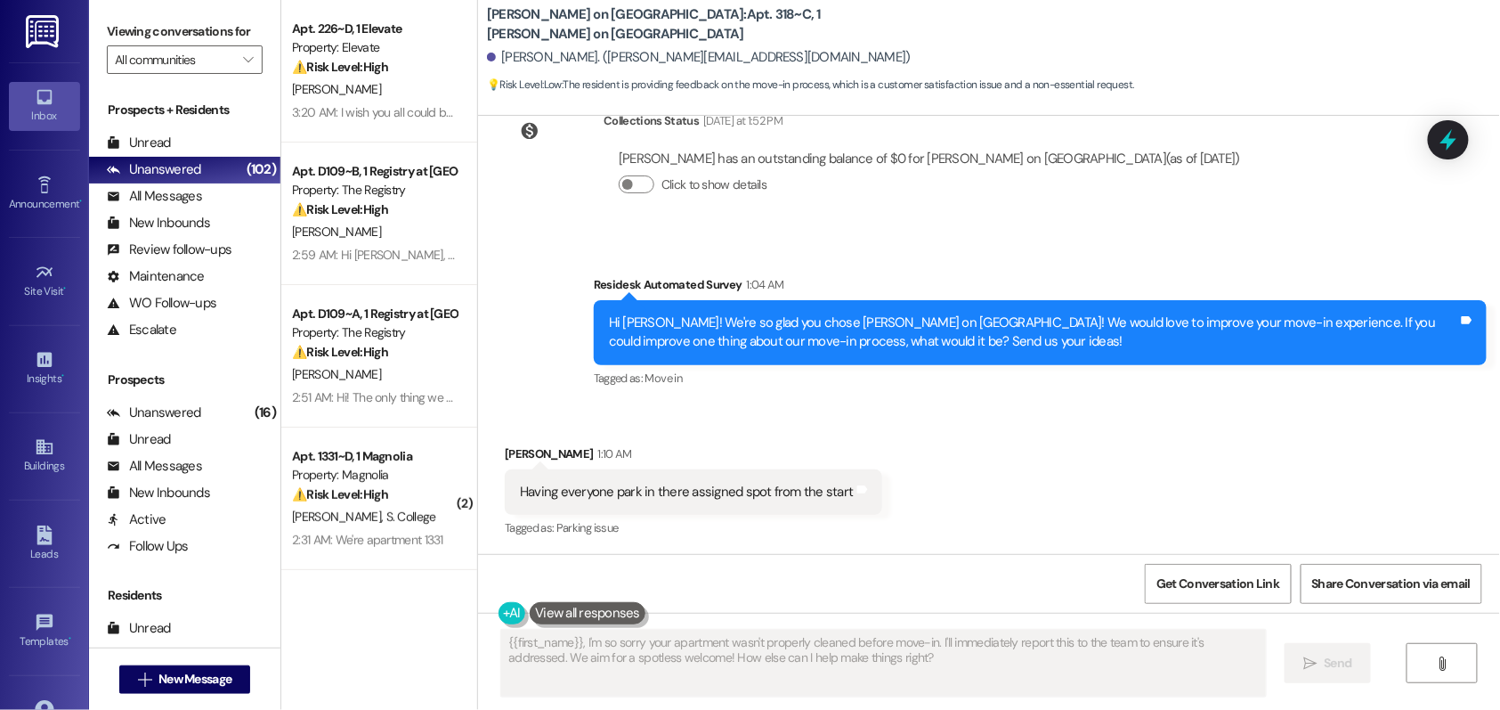
click at [811, 261] on div "Survey, sent via SMS Residesk Automated Survey 1:04 AM Hi [PERSON_NAME]! We're …" at bounding box center [989, 319] width 1022 height 169
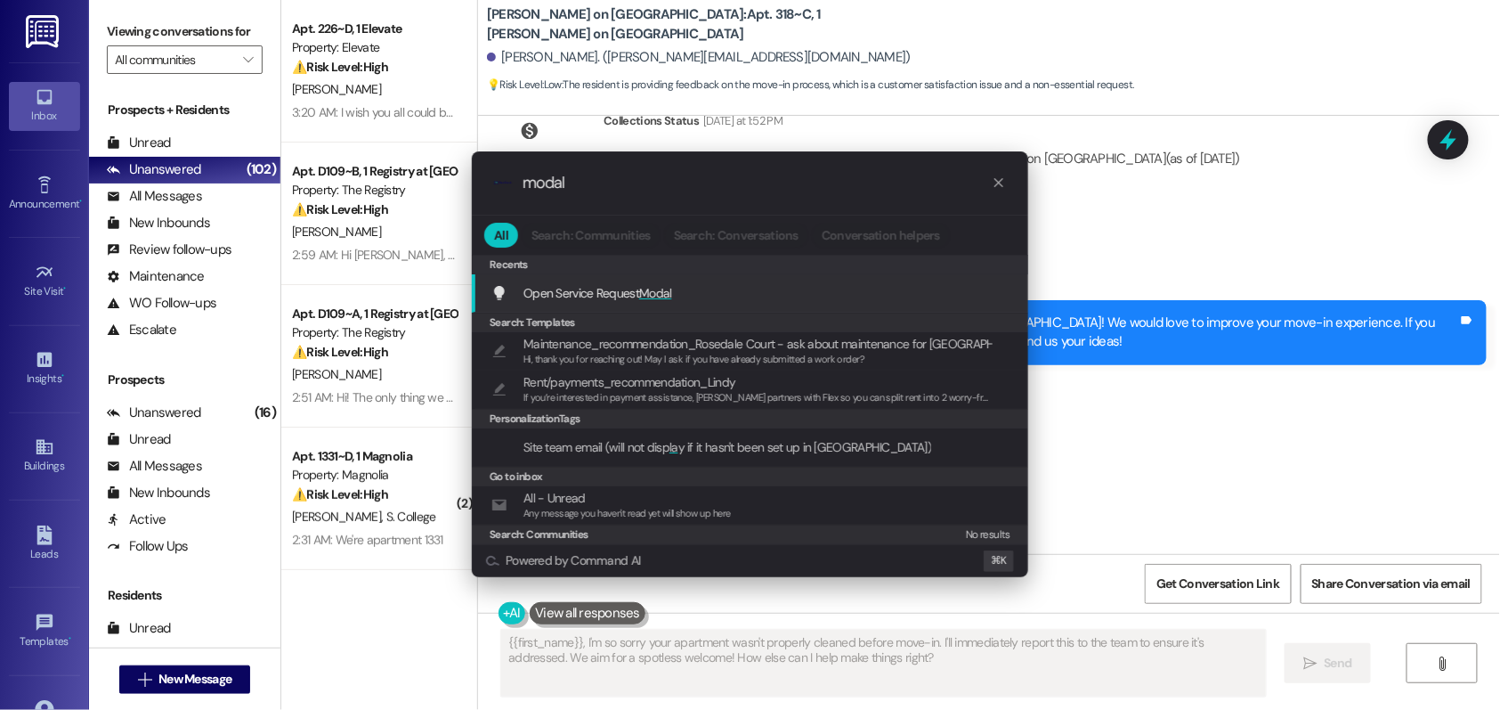
type input "modal"
click at [637, 296] on span "Open Service Request Modal" at bounding box center [598, 293] width 149 height 16
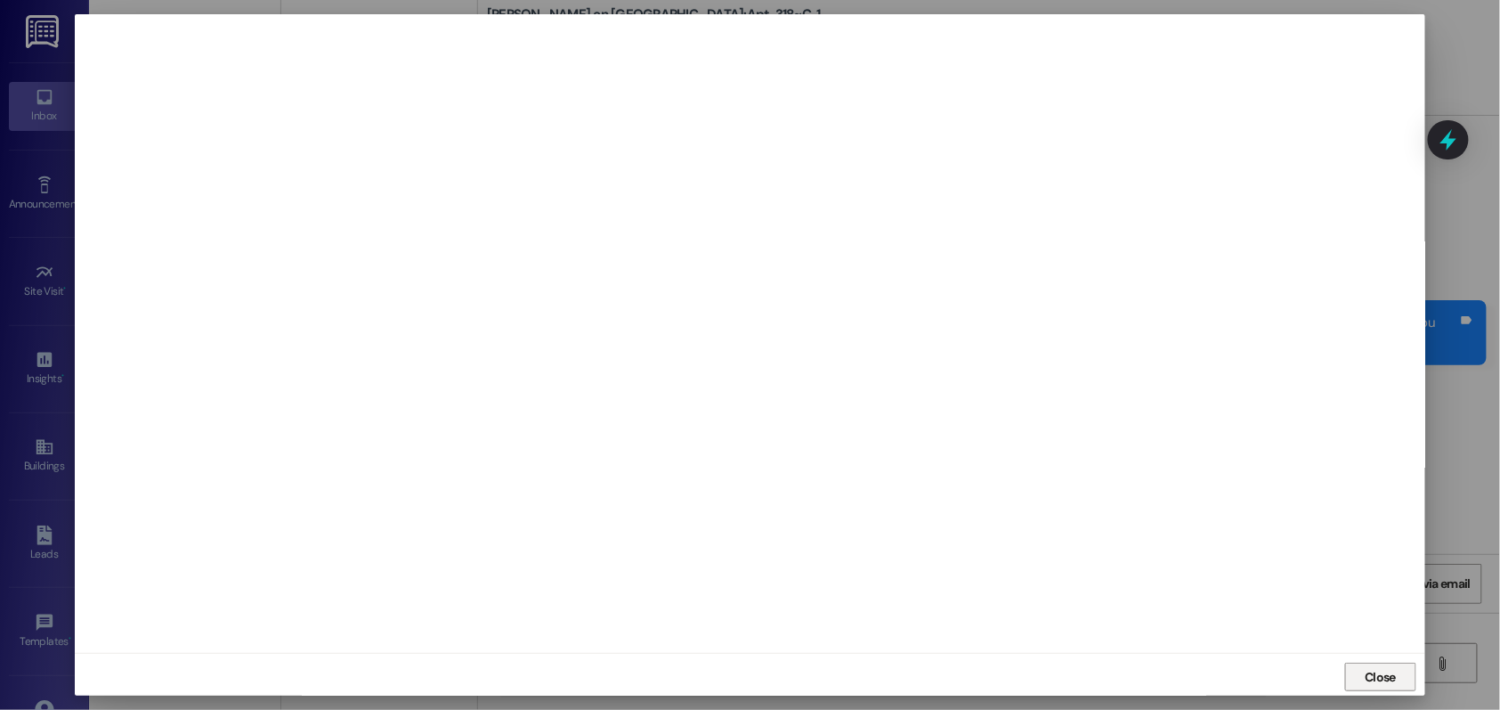
click at [1381, 681] on span "Close" at bounding box center [1380, 677] width 31 height 19
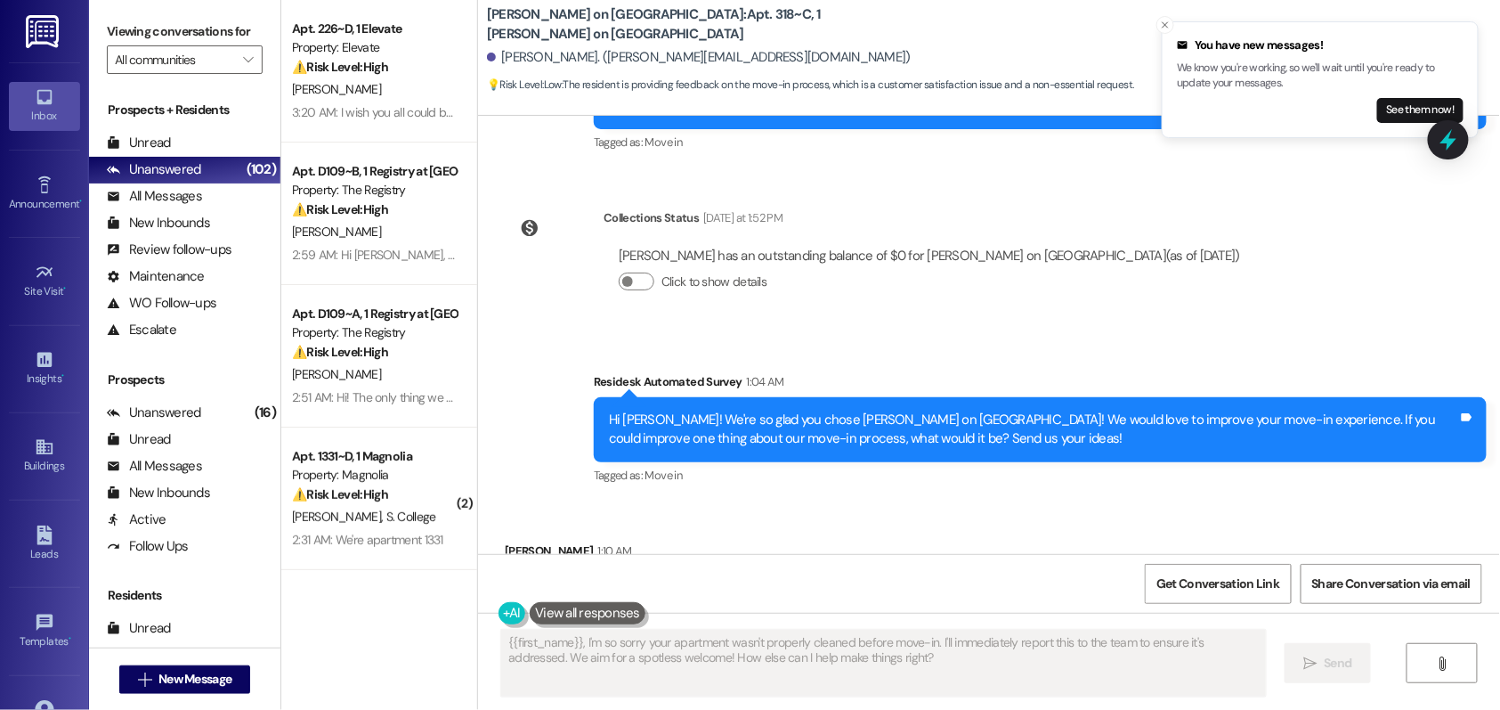
scroll to position [334, 0]
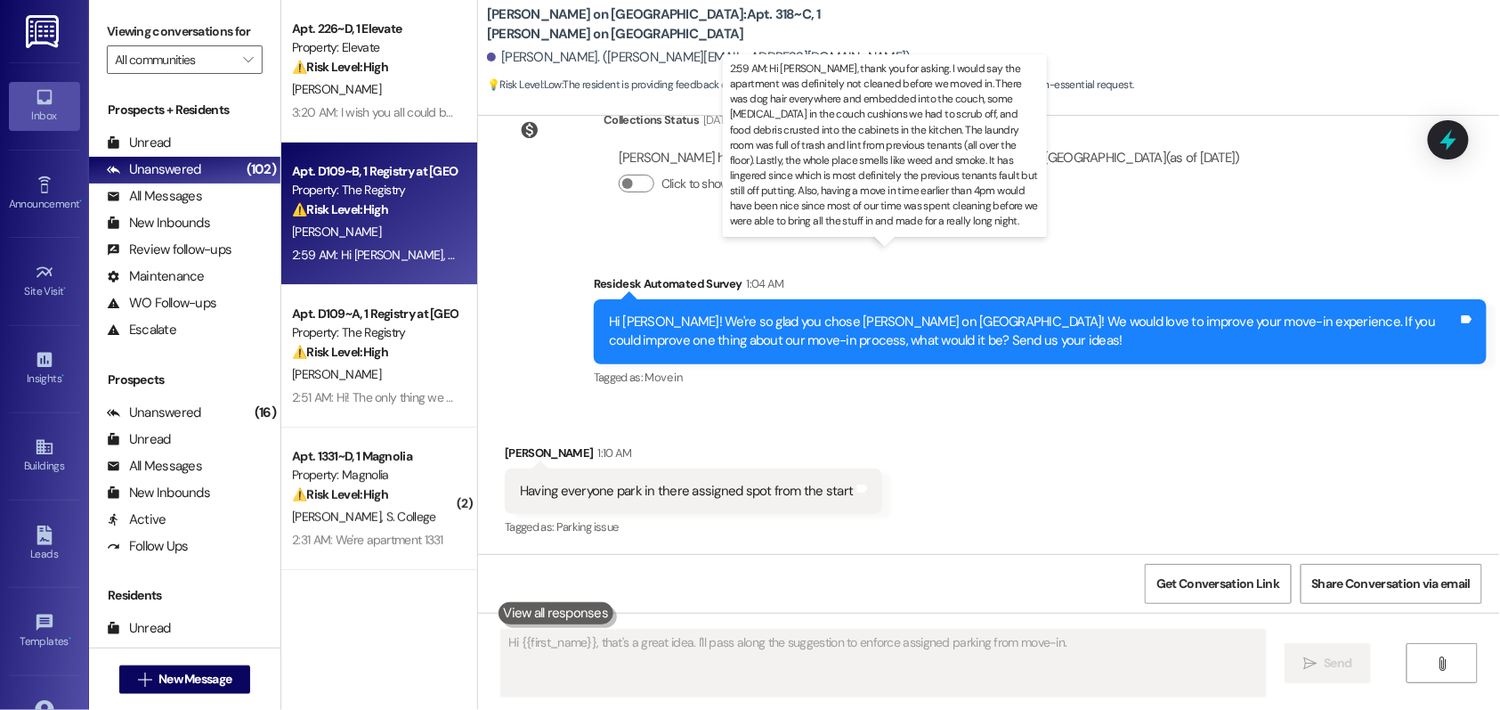
type textarea "Hi {{first_name}}, that's a great idea. I'll pass along the suggestion to enfor…"
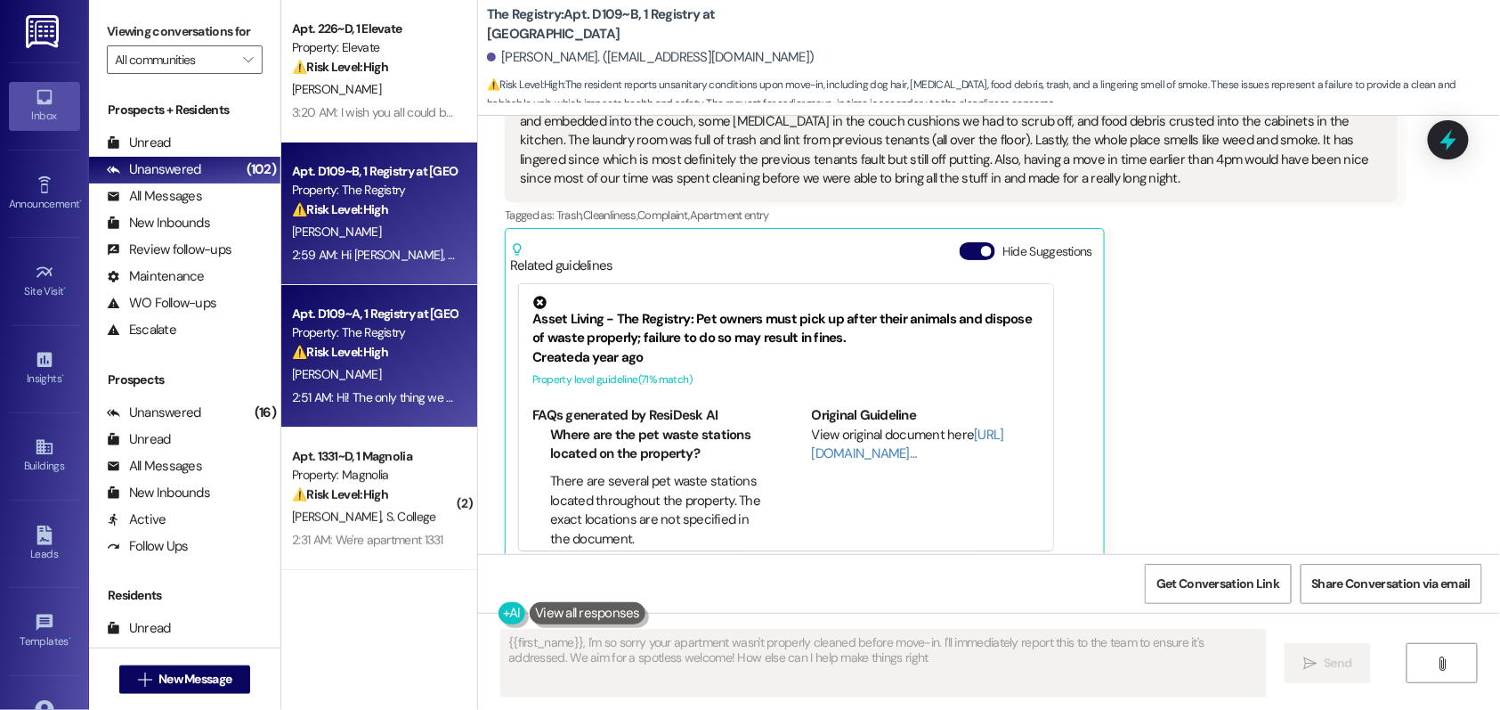
type textarea "{{first_name}}, I'm so sorry your apartment wasn't properly cleaned before move…"
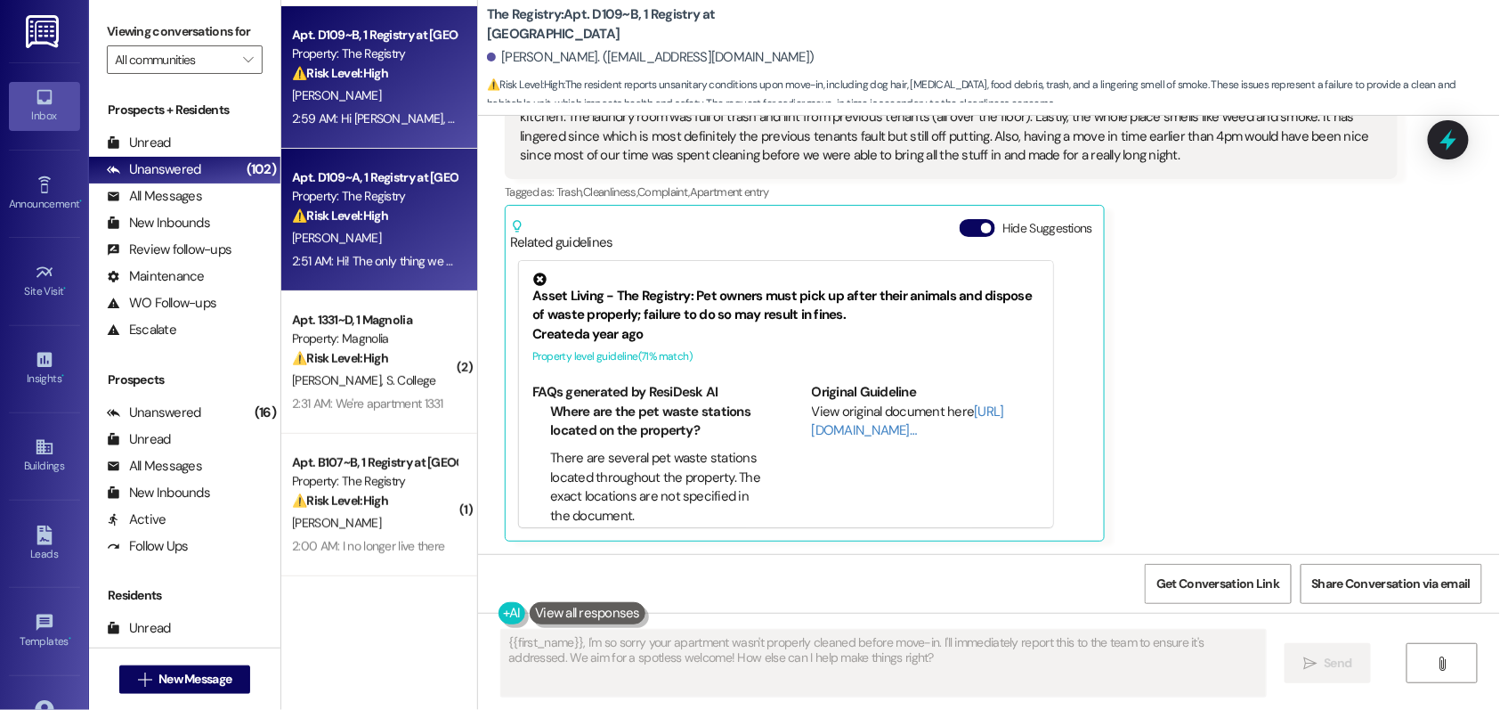
scroll to position [137, 0]
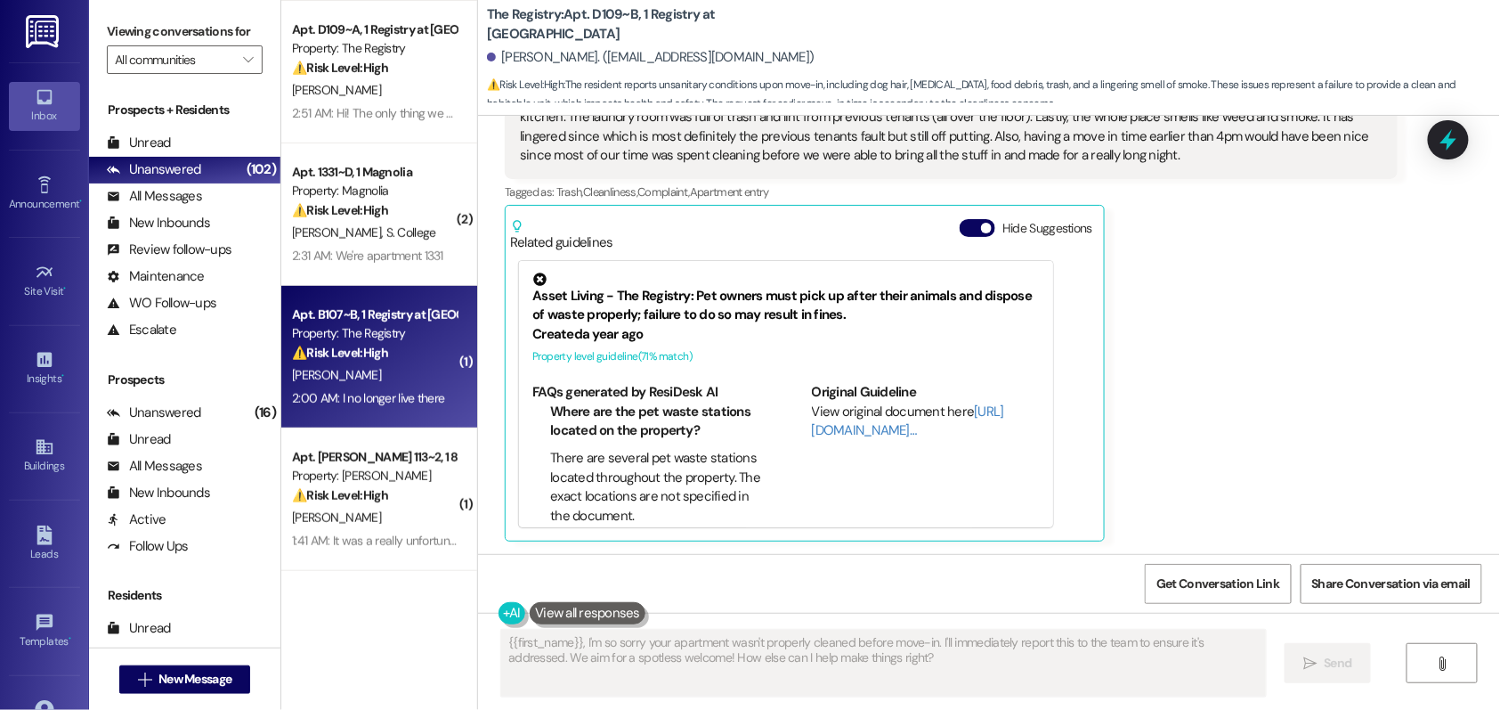
click at [380, 387] on div "2:00 AM: I no longer live there 2:00 AM: I no longer live there" at bounding box center [374, 398] width 168 height 22
type textarea "{{first_name}}, I'm so sorry your apartment wasn't properly cleaned before move…"
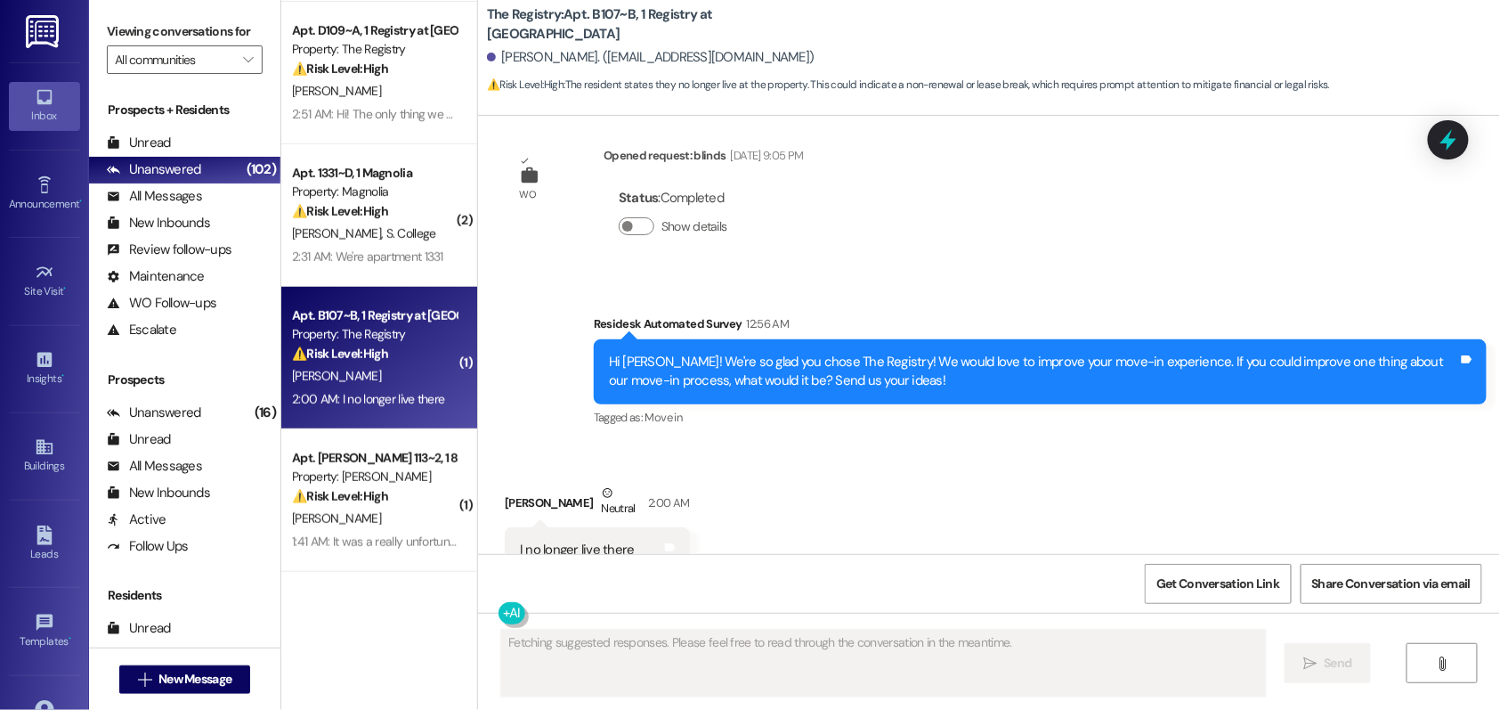
scroll to position [5683, 0]
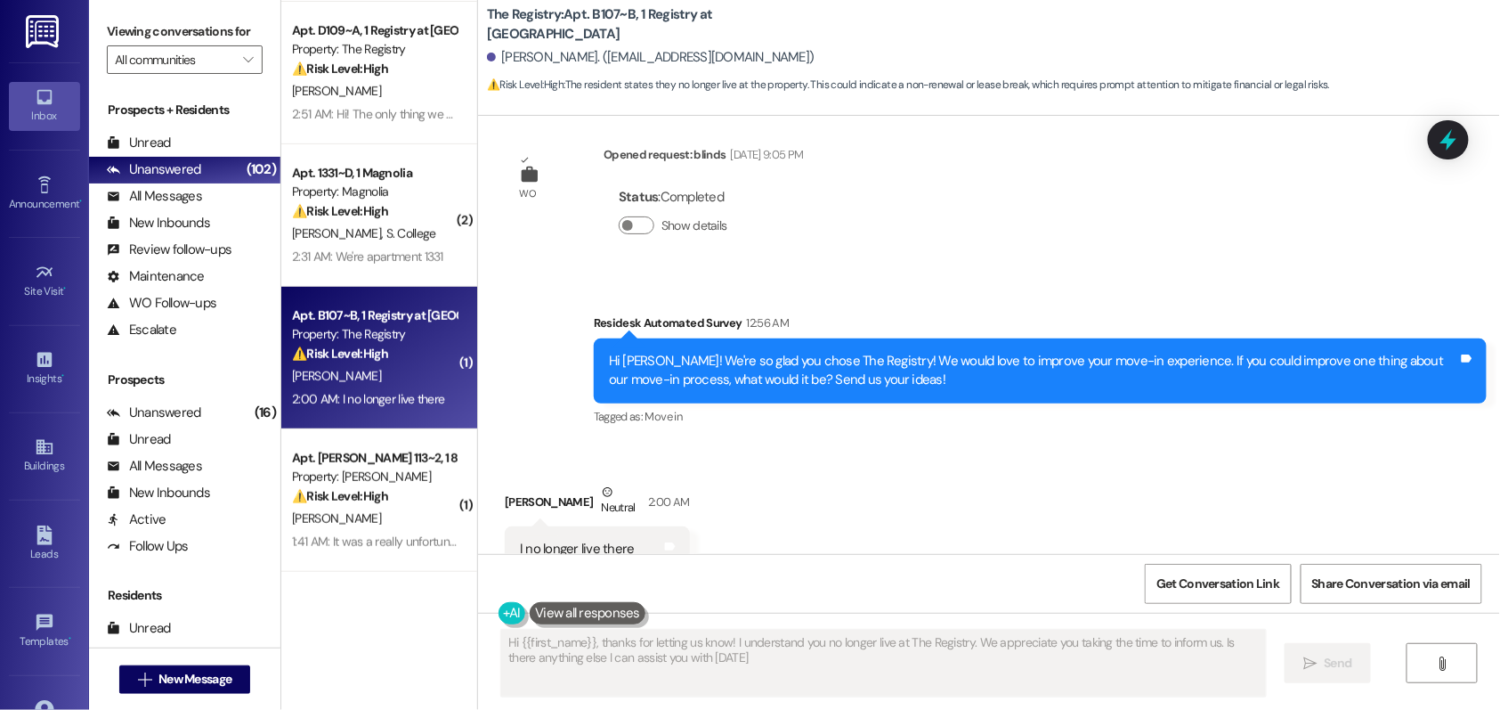
type textarea "Hi {{first_name}}, thanks for letting us know! I understand you no longer live …"
drag, startPoint x: 502, startPoint y: 492, endPoint x: 687, endPoint y: 502, distance: 185.5
click at [687, 502] on div "Received via SMS [PERSON_NAME] Neutral 2:00 AM I no longer live there Tags and …" at bounding box center [989, 527] width 1022 height 169
click at [729, 494] on div "Received via SMS [PERSON_NAME] Neutral 2:00 AM I no longer live there Tags and …" at bounding box center [989, 527] width 1022 height 169
click at [782, 443] on div "Received via SMS [PERSON_NAME] Neutral 2:00 AM I no longer live there Tags and …" at bounding box center [989, 527] width 1022 height 169
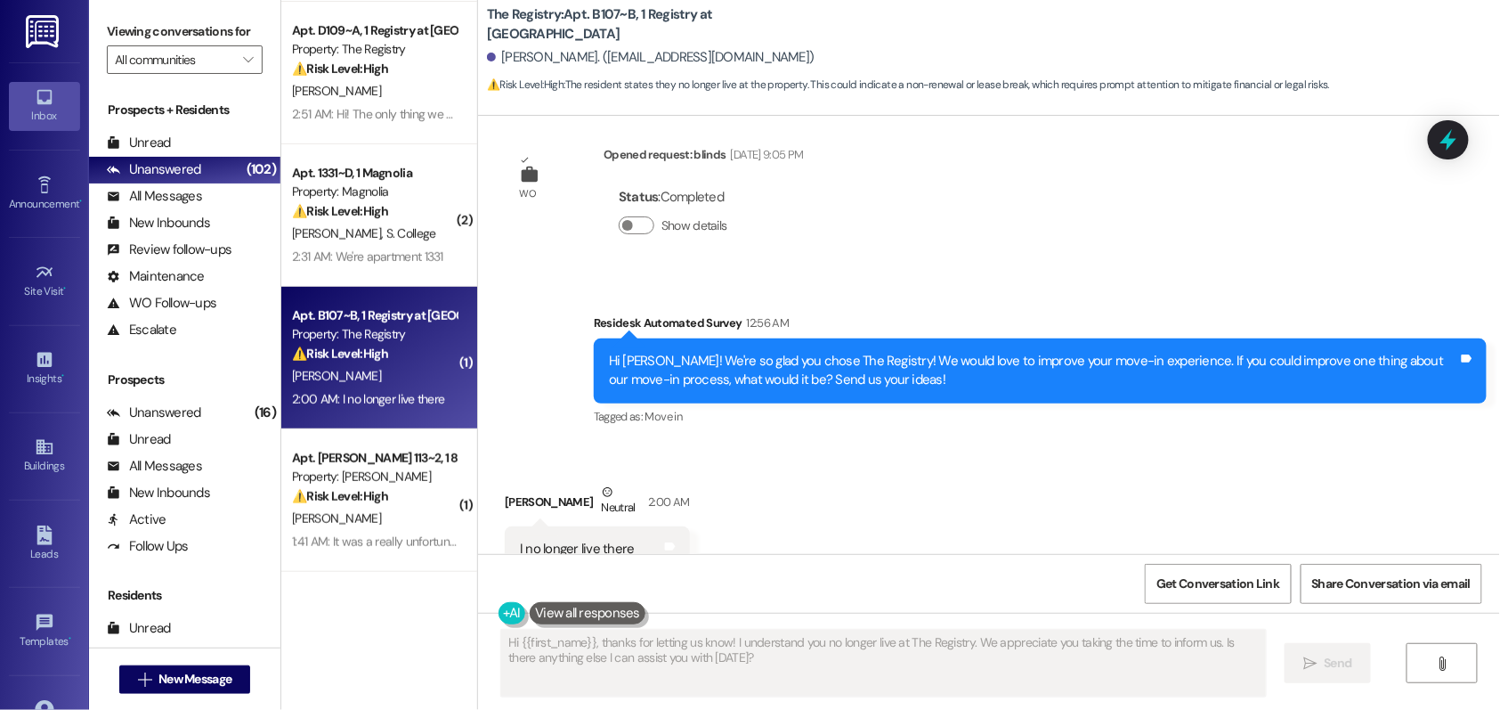
click at [816, 443] on div "Received via SMS [PERSON_NAME] Neutral 2:00 AM I no longer live there Tags and …" at bounding box center [989, 527] width 1022 height 169
click at [794, 462] on div "Received via SMS [PERSON_NAME] Neutral 2:00 AM I no longer live there Tags and …" at bounding box center [989, 527] width 1022 height 169
click at [794, 461] on div "Received via SMS [PERSON_NAME] Neutral 2:00 AM I no longer live there Tags and …" at bounding box center [989, 527] width 1022 height 169
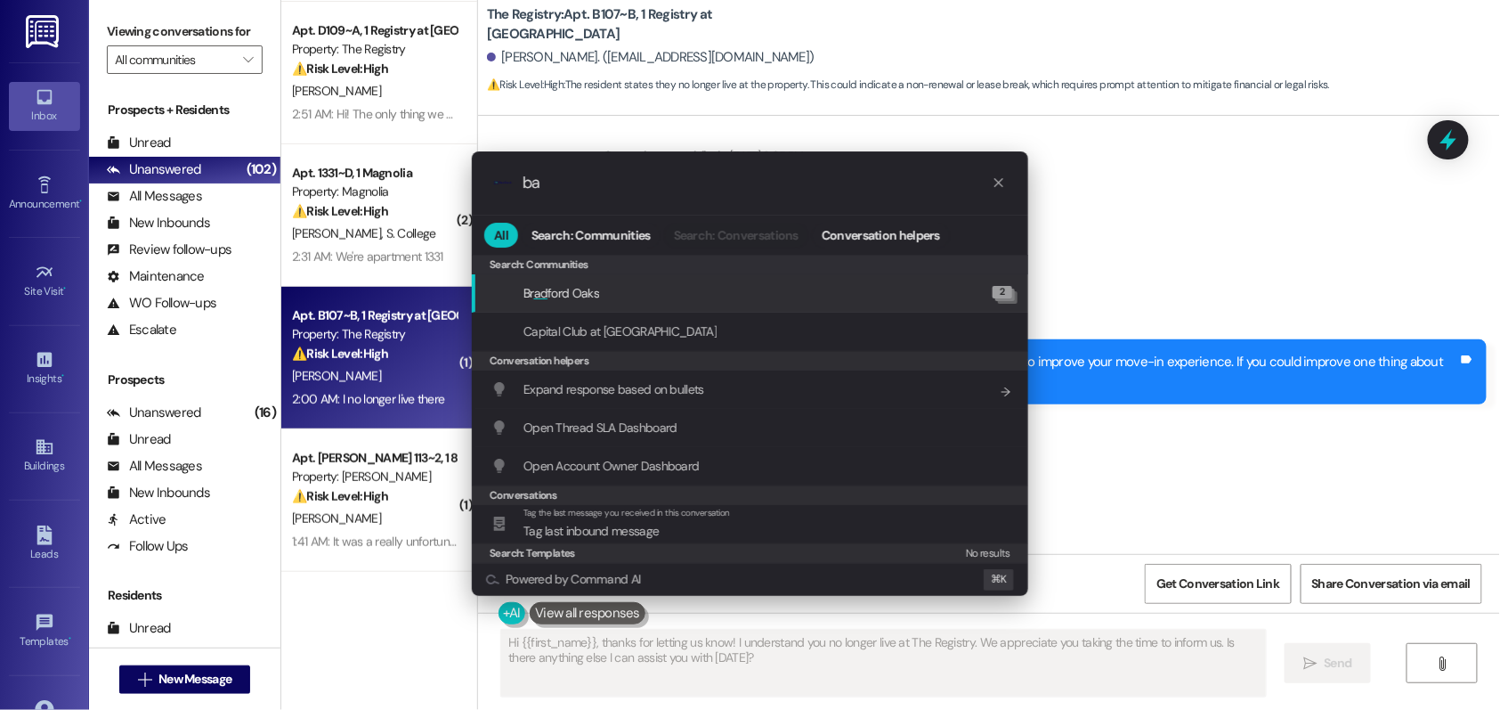
type input "b"
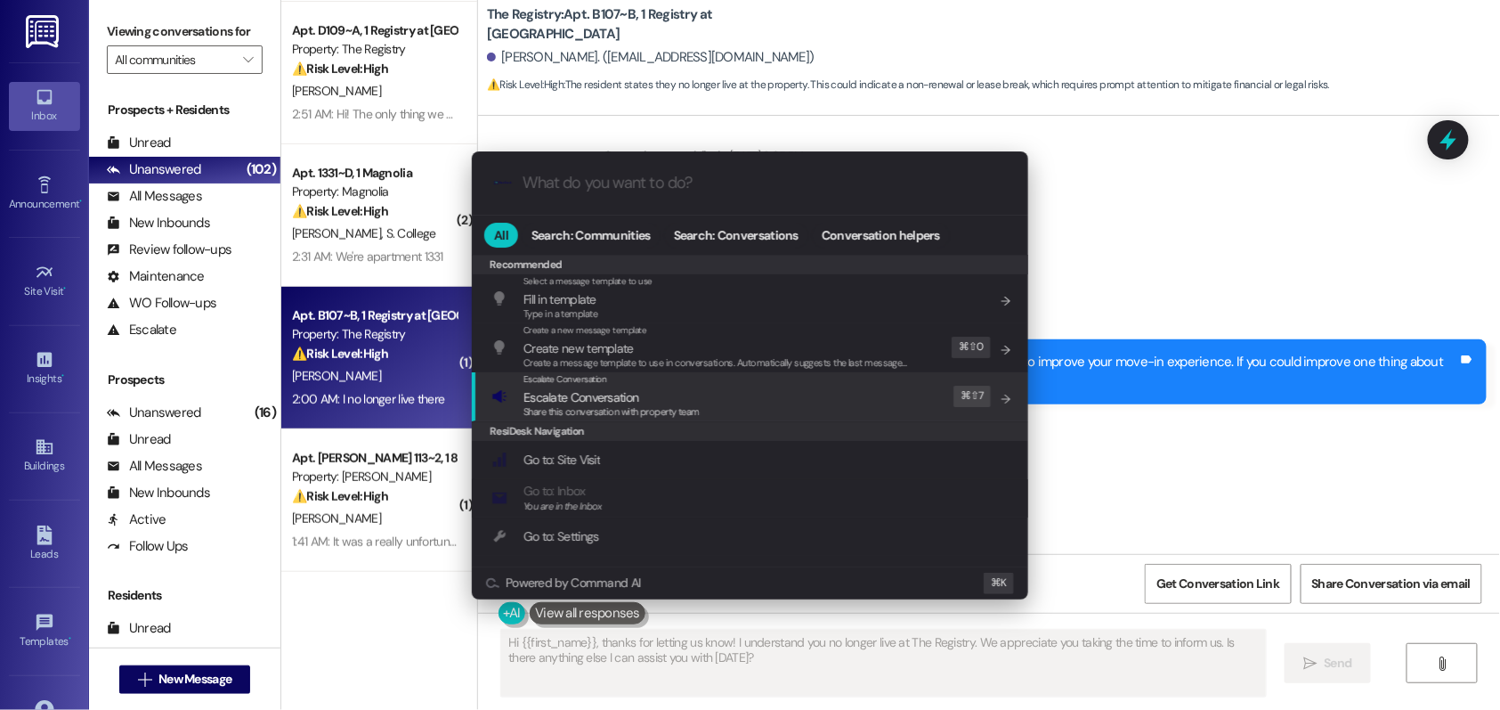
click at [1190, 225] on div ".cls-1{fill:#0a055f;}.cls-2{fill:#0cc4c4;} resideskLogoBlueOrange All Search: C…" at bounding box center [750, 355] width 1500 height 710
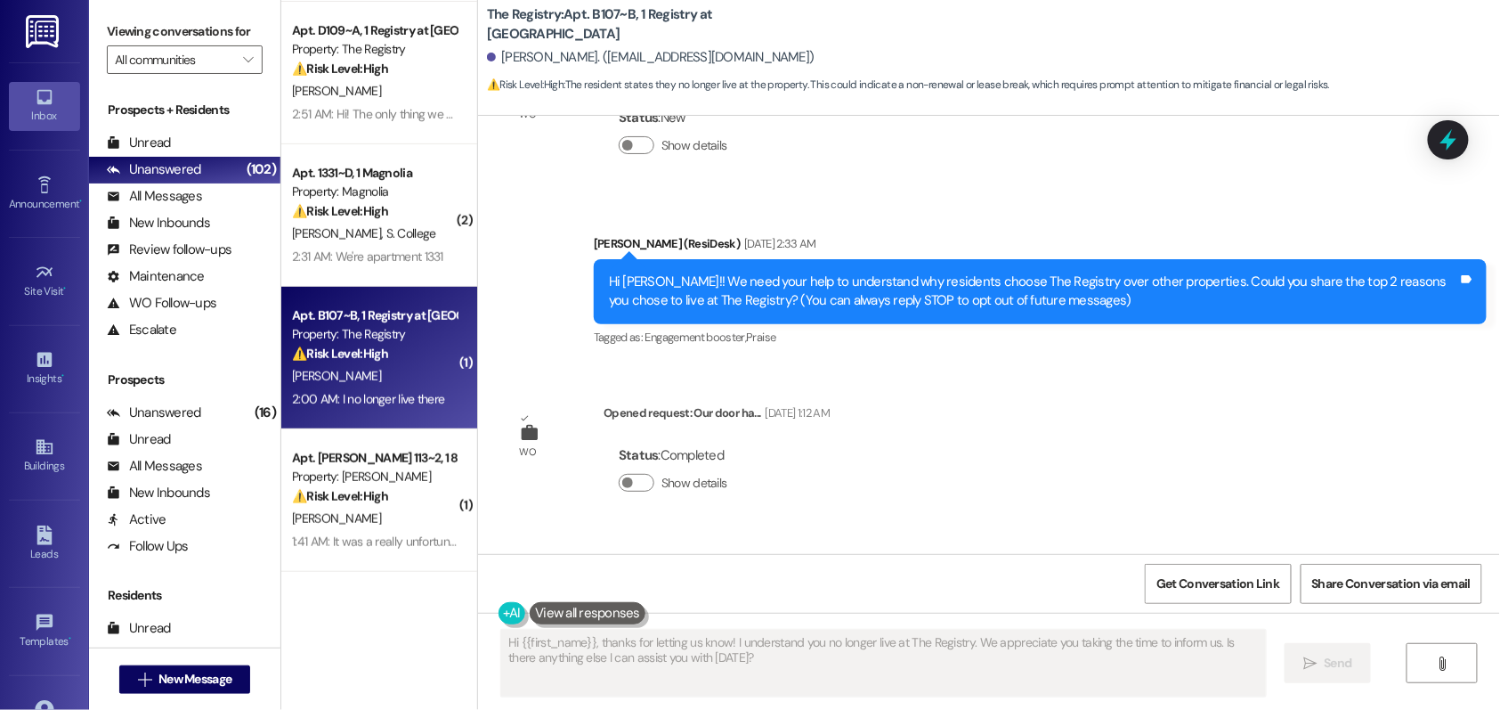
scroll to position [0, 0]
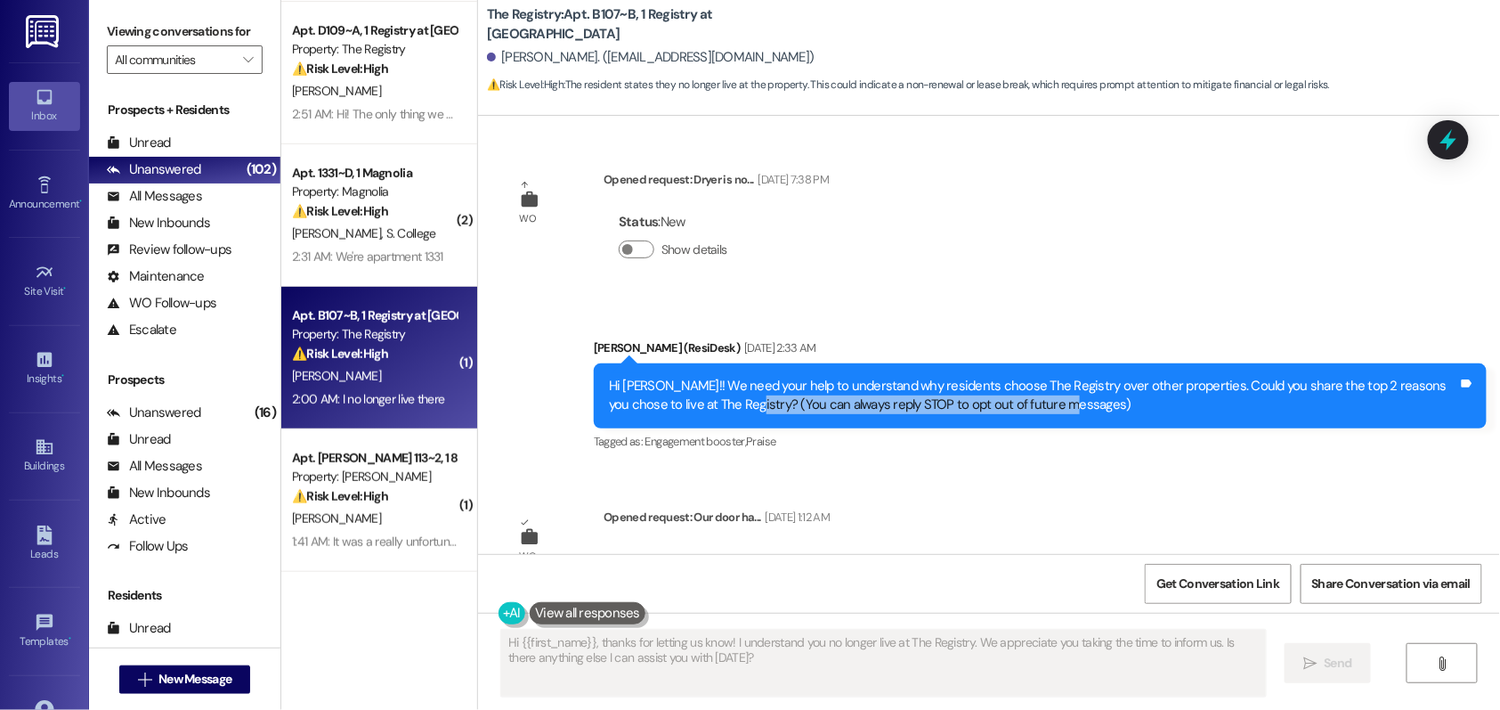
drag, startPoint x: 690, startPoint y: 407, endPoint x: 1015, endPoint y: 420, distance: 325.3
click at [1036, 416] on div "Hi [PERSON_NAME]!! We need your help to understand why residents choose The Reg…" at bounding box center [1040, 395] width 893 height 65
click at [930, 516] on div "WO Opened request: Dryer is no... [DATE] 7:38 PM Status : New Show details Anno…" at bounding box center [989, 335] width 1022 height 438
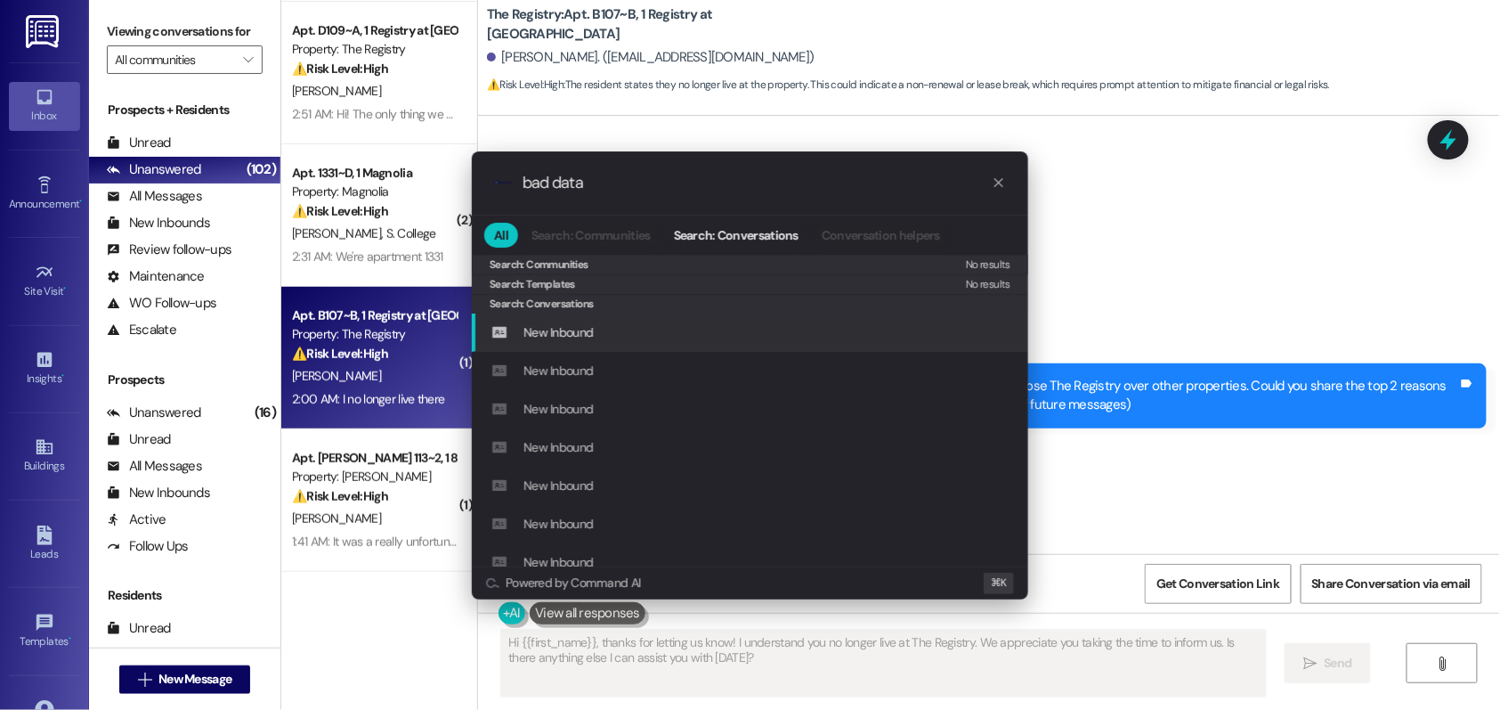
type input "bad data"
click at [1138, 294] on div ".cls-1{fill:#0a055f;}.cls-2{fill:#0cc4c4;} resideskLogoBlueOrange bad data All …" at bounding box center [750, 355] width 1500 height 710
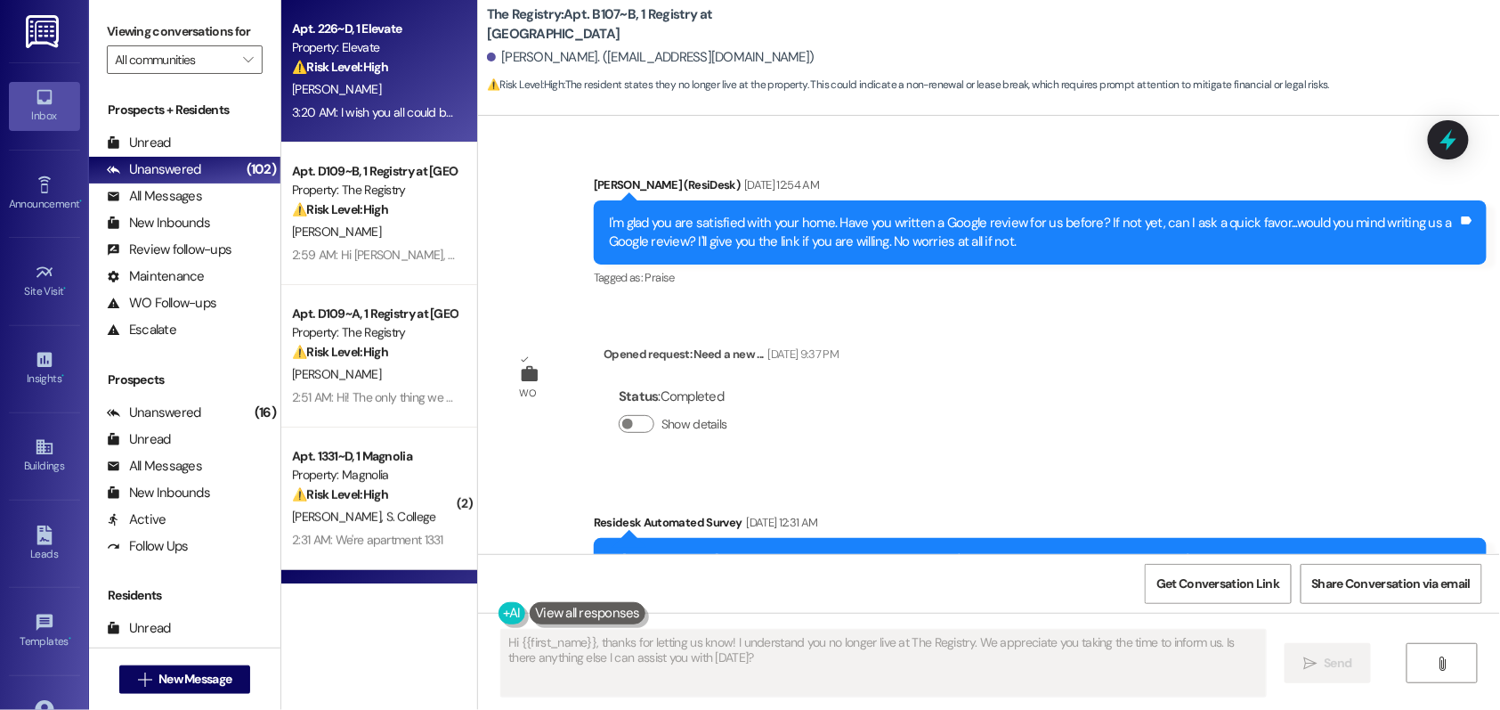
click at [394, 90] on div "[PERSON_NAME]" at bounding box center [374, 89] width 168 height 22
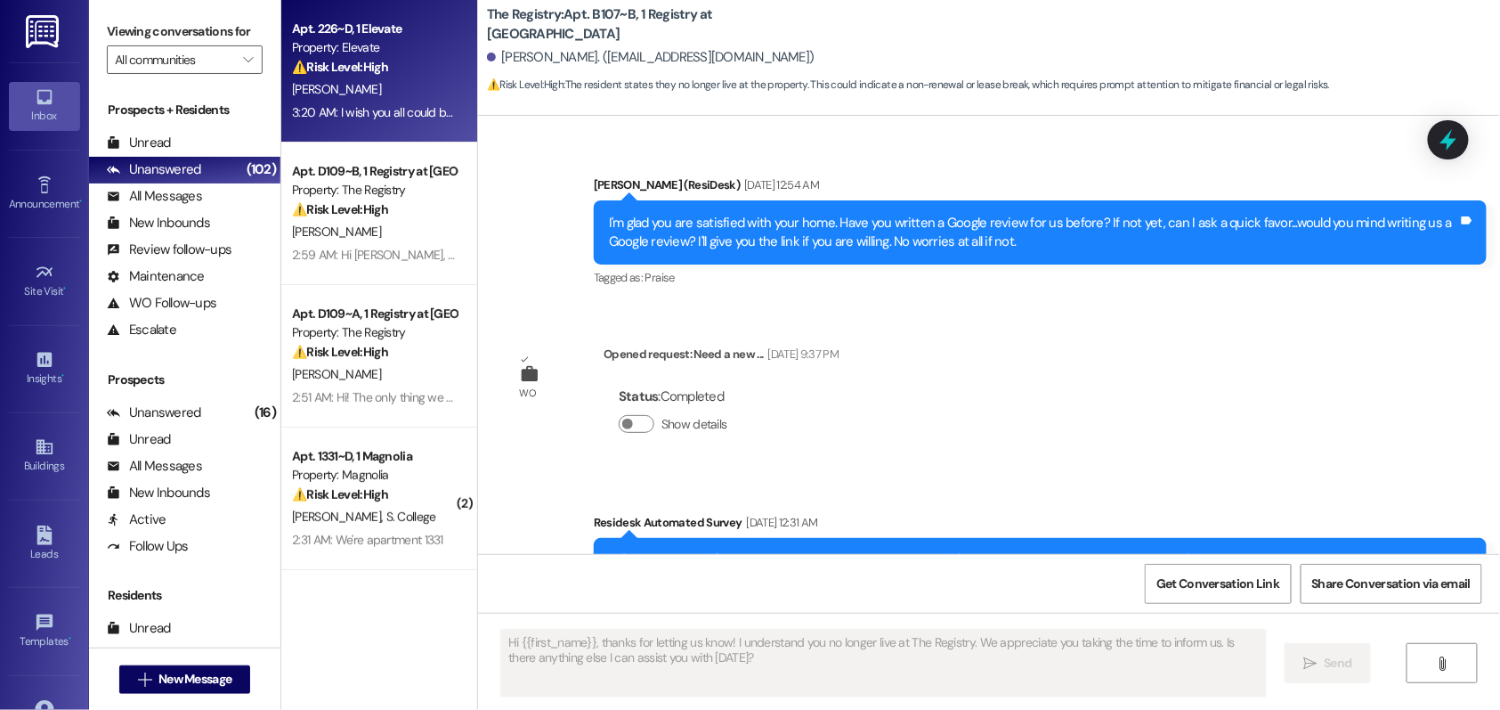
type textarea "Fetching suggested responses. Please feel free to read through the conversation…"
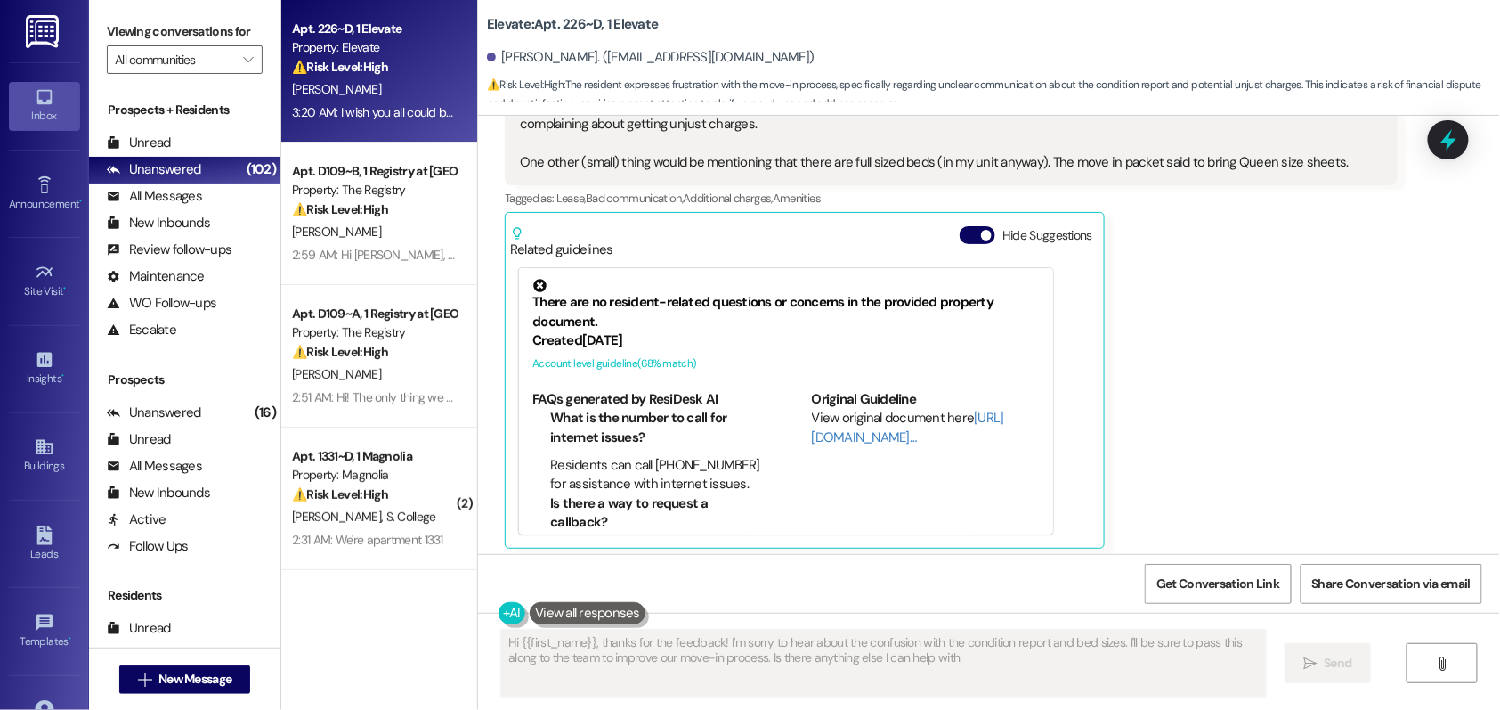
type textarea "Hi {{first_name}}, thanks for the feedback! I'm sorry to hear about the confusi…"
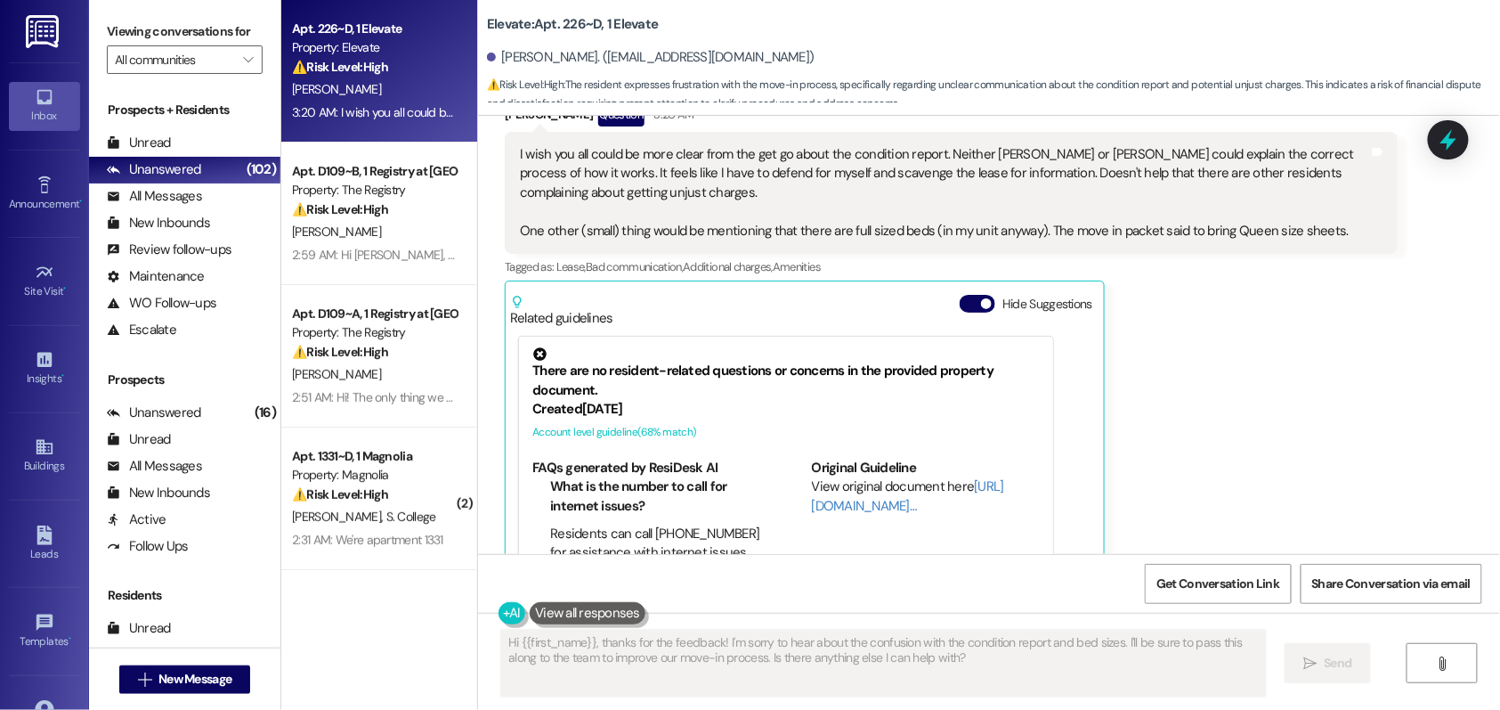
scroll to position [417, 0]
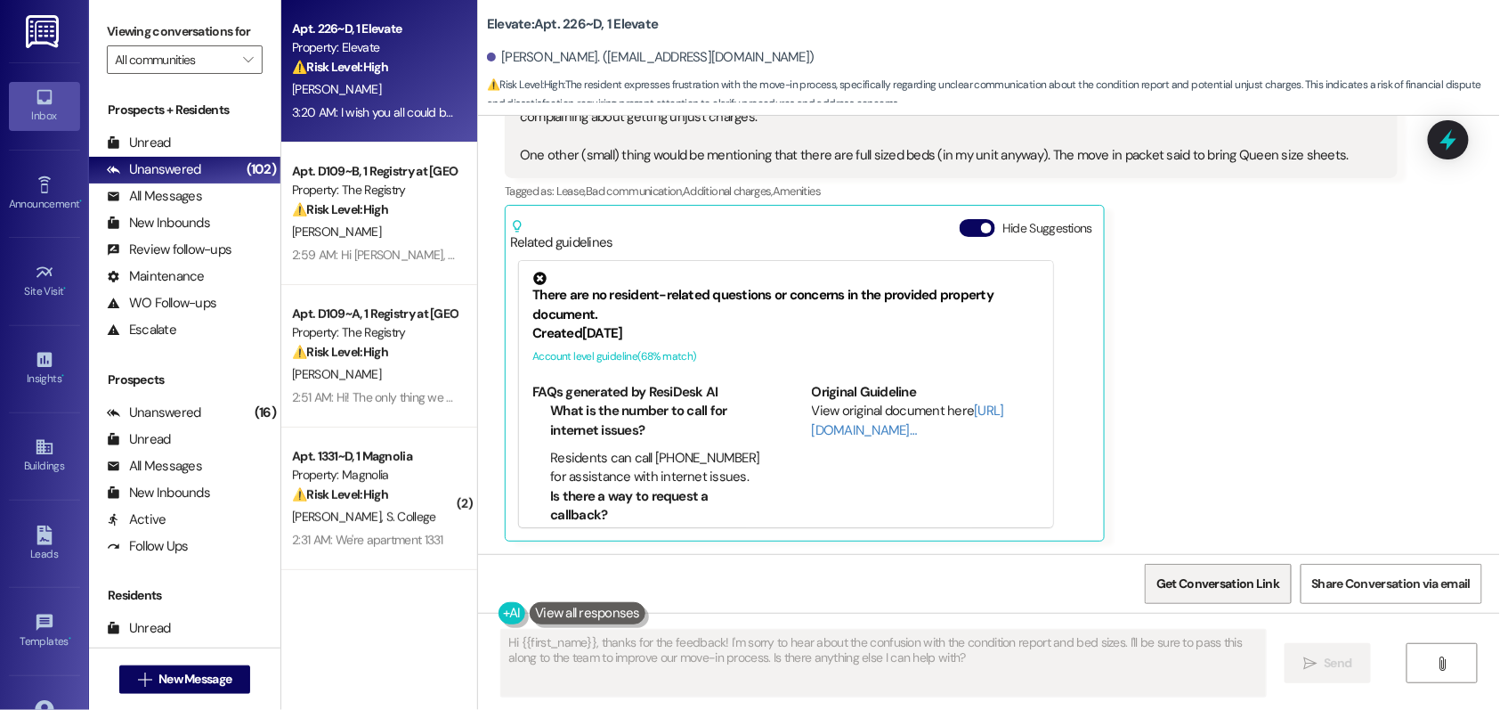
click at [1207, 589] on span "Get Conversation Link" at bounding box center [1218, 583] width 123 height 19
click at [1212, 585] on span "Get Conversation Link" at bounding box center [1218, 583] width 123 height 19
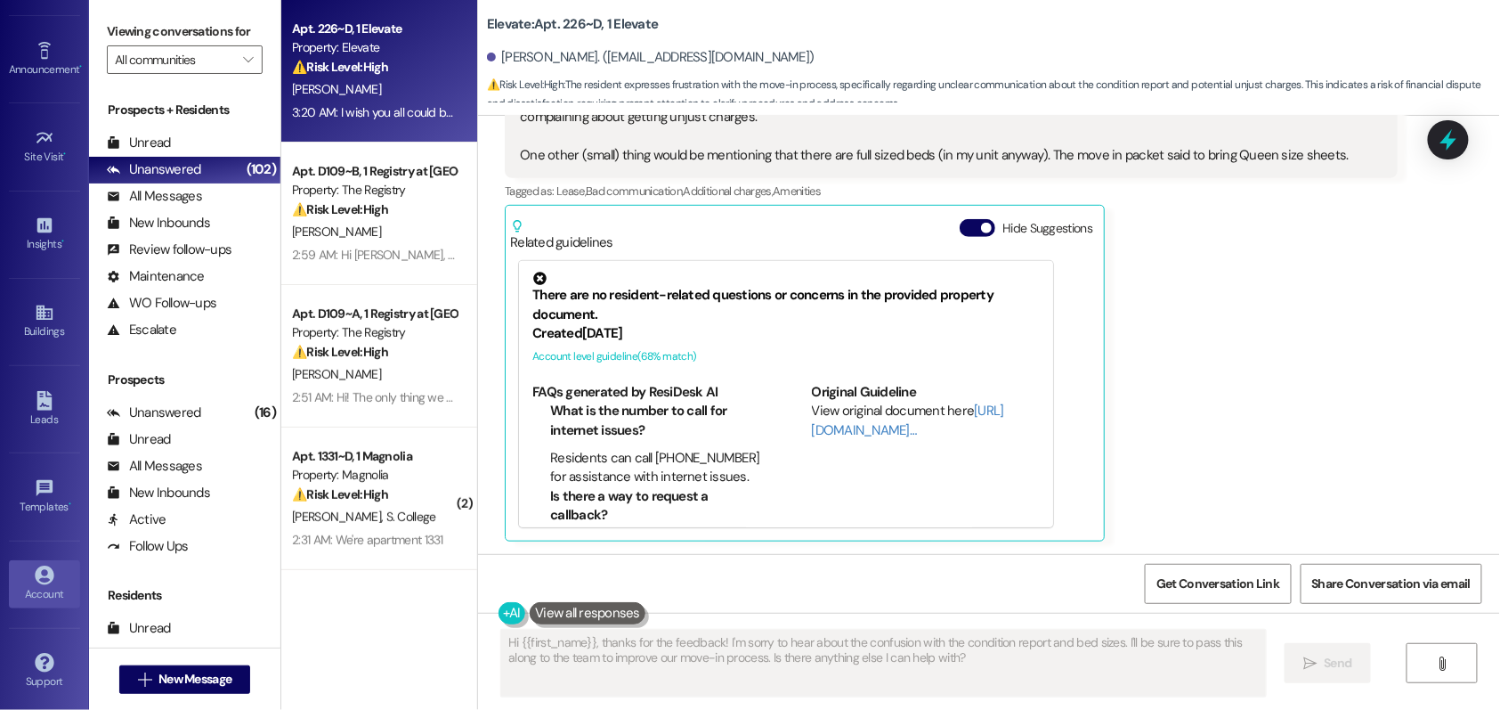
click at [44, 580] on icon at bounding box center [45, 575] width 20 height 20
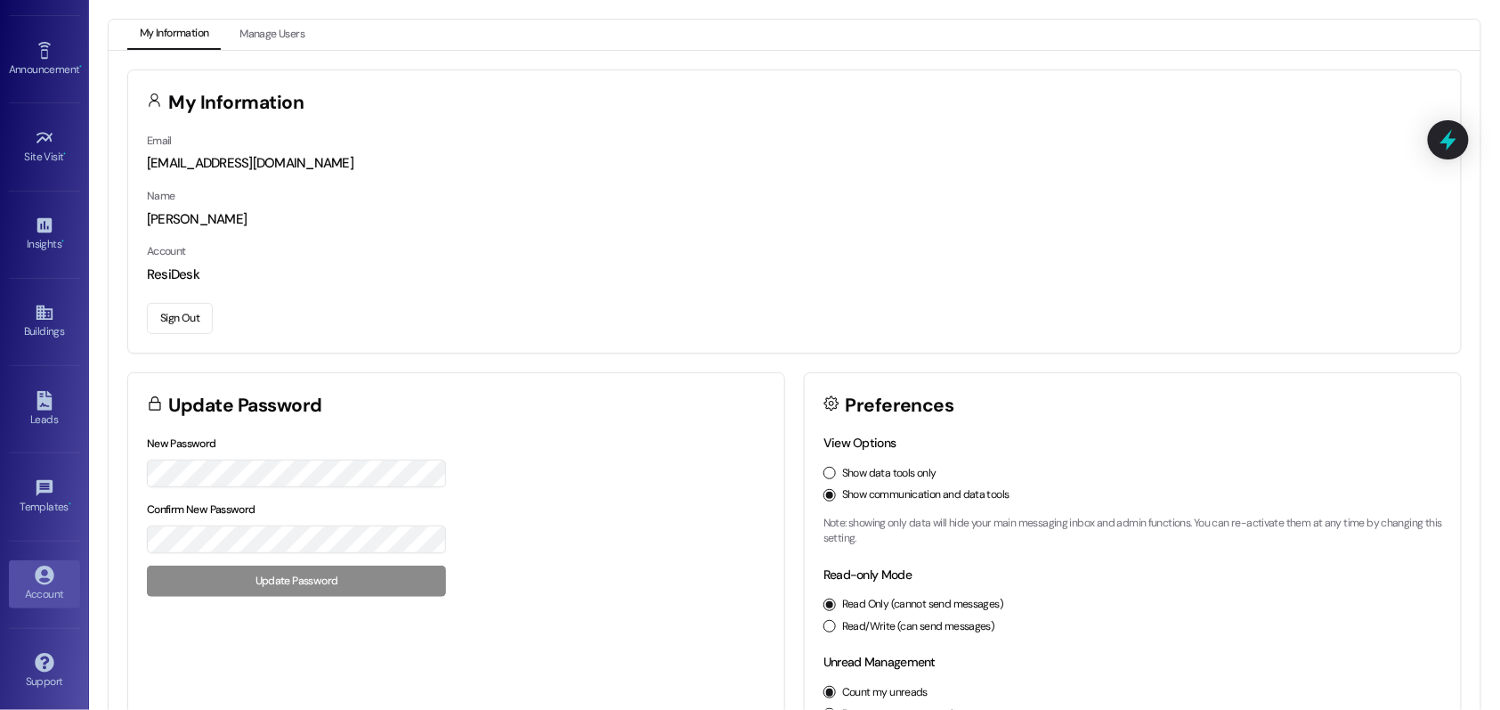
click at [176, 320] on button "Sign Out" at bounding box center [180, 318] width 66 height 31
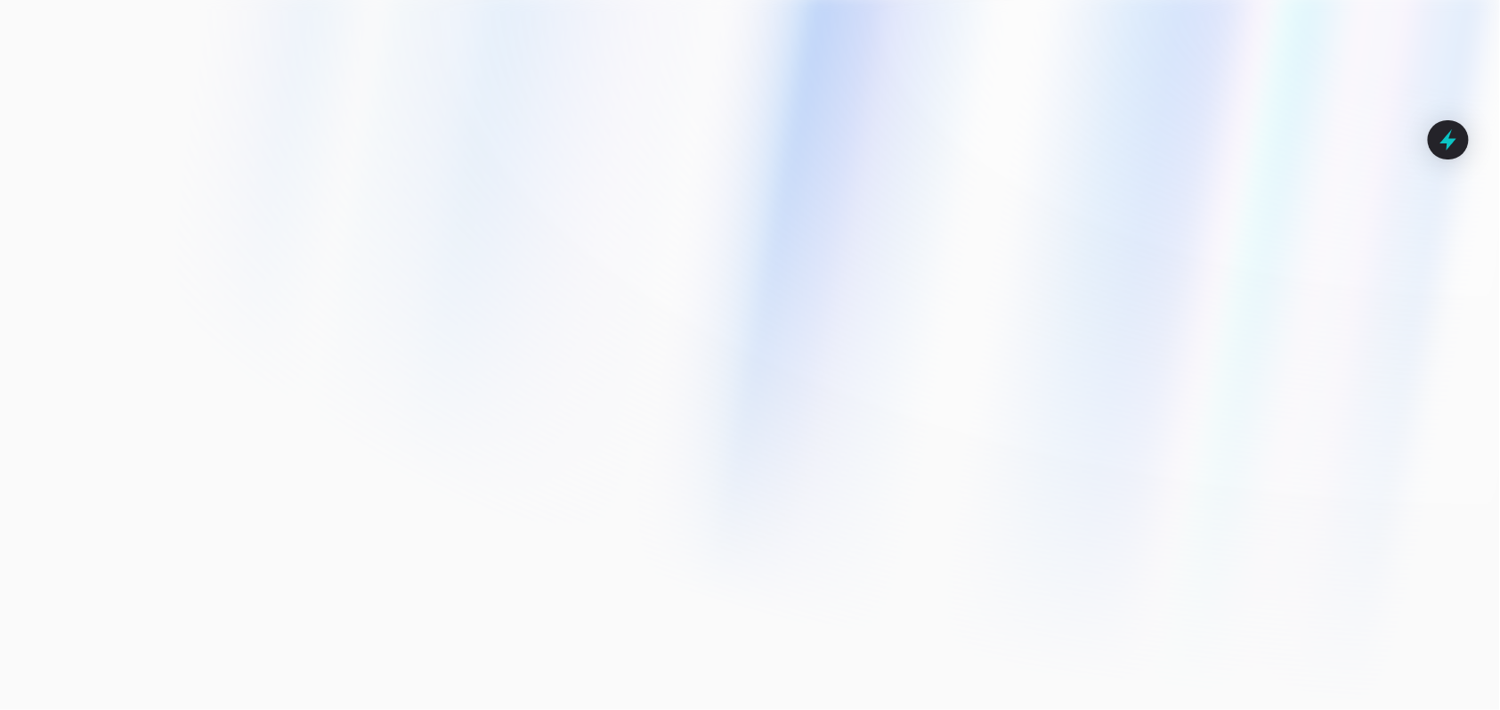
type input "[EMAIL_ADDRESS][DOMAIN_NAME]"
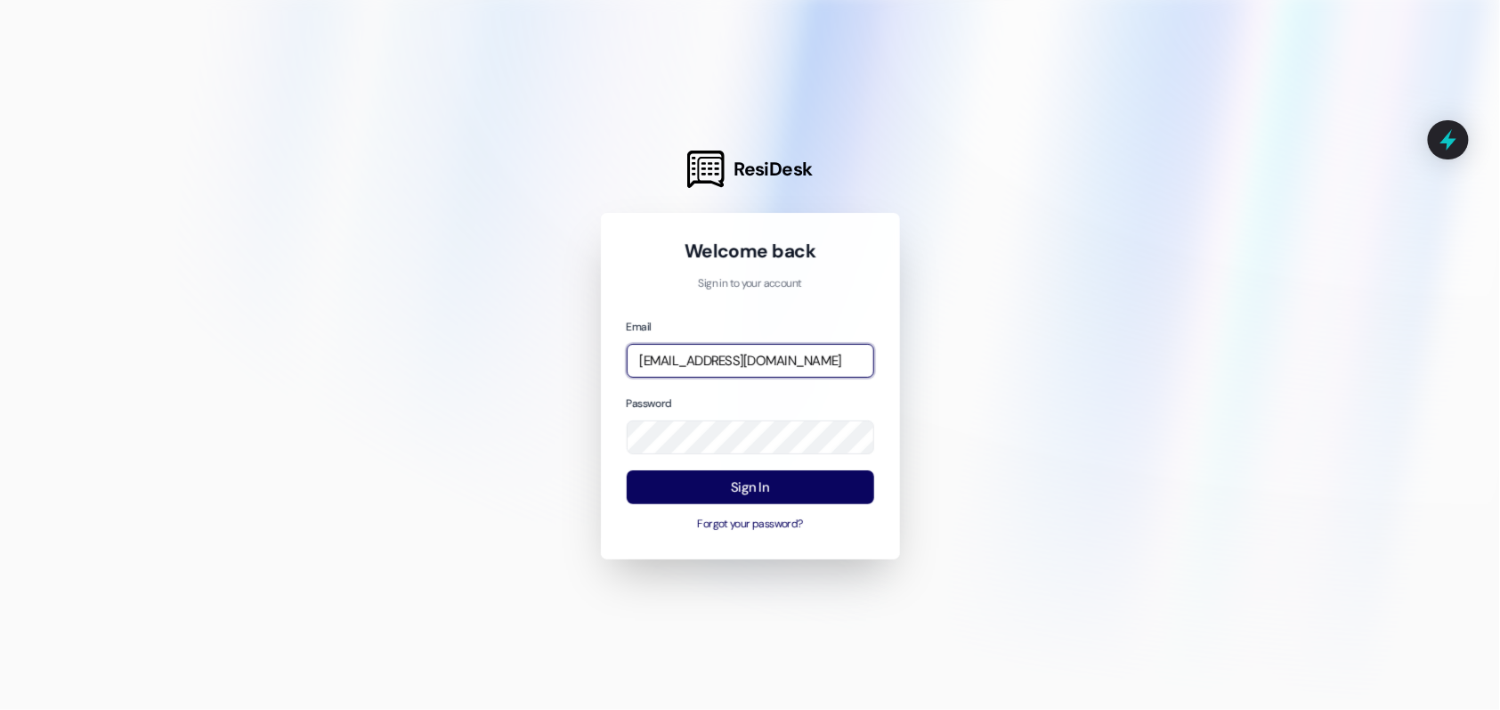
click at [729, 363] on input "[EMAIL_ADDRESS][DOMAIN_NAME]" at bounding box center [751, 361] width 248 height 35
click at [712, 358] on input "[EMAIL_ADDRESS][DOMAIN_NAME]" at bounding box center [751, 361] width 248 height 35
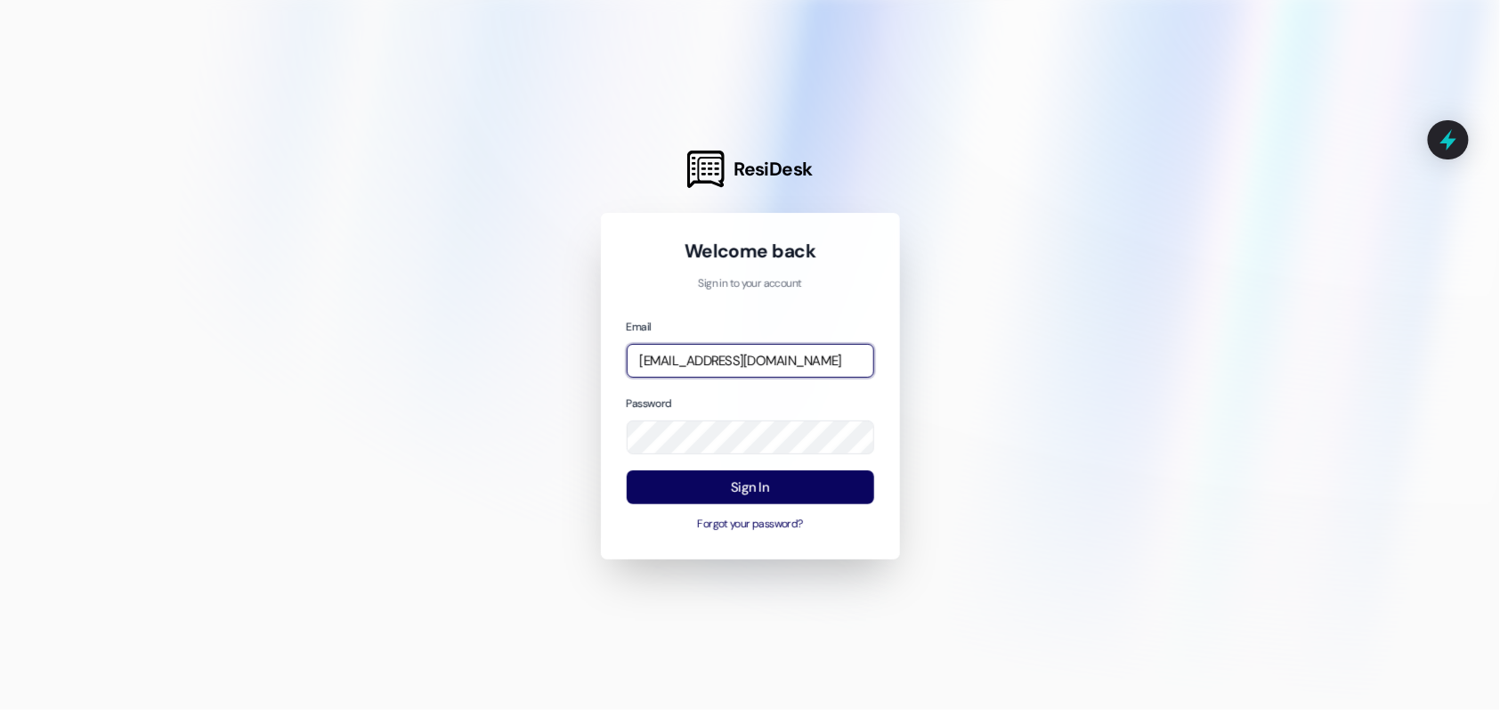
click at [712, 358] on input "[EMAIL_ADDRESS][DOMAIN_NAME]" at bounding box center [751, 361] width 248 height 35
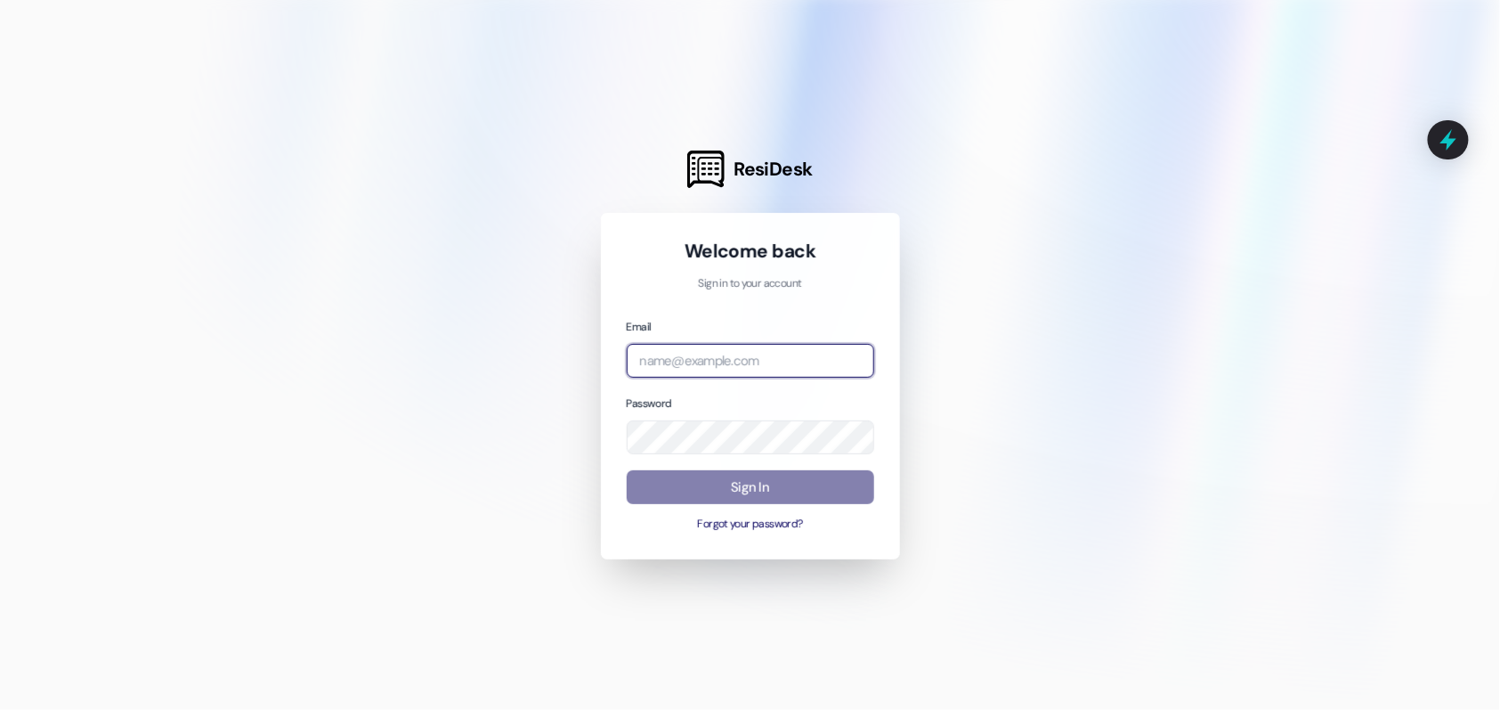
click at [727, 361] on input "email" at bounding box center [751, 361] width 248 height 35
click at [0, 709] on com-1password-button at bounding box center [0, 710] width 0 height 0
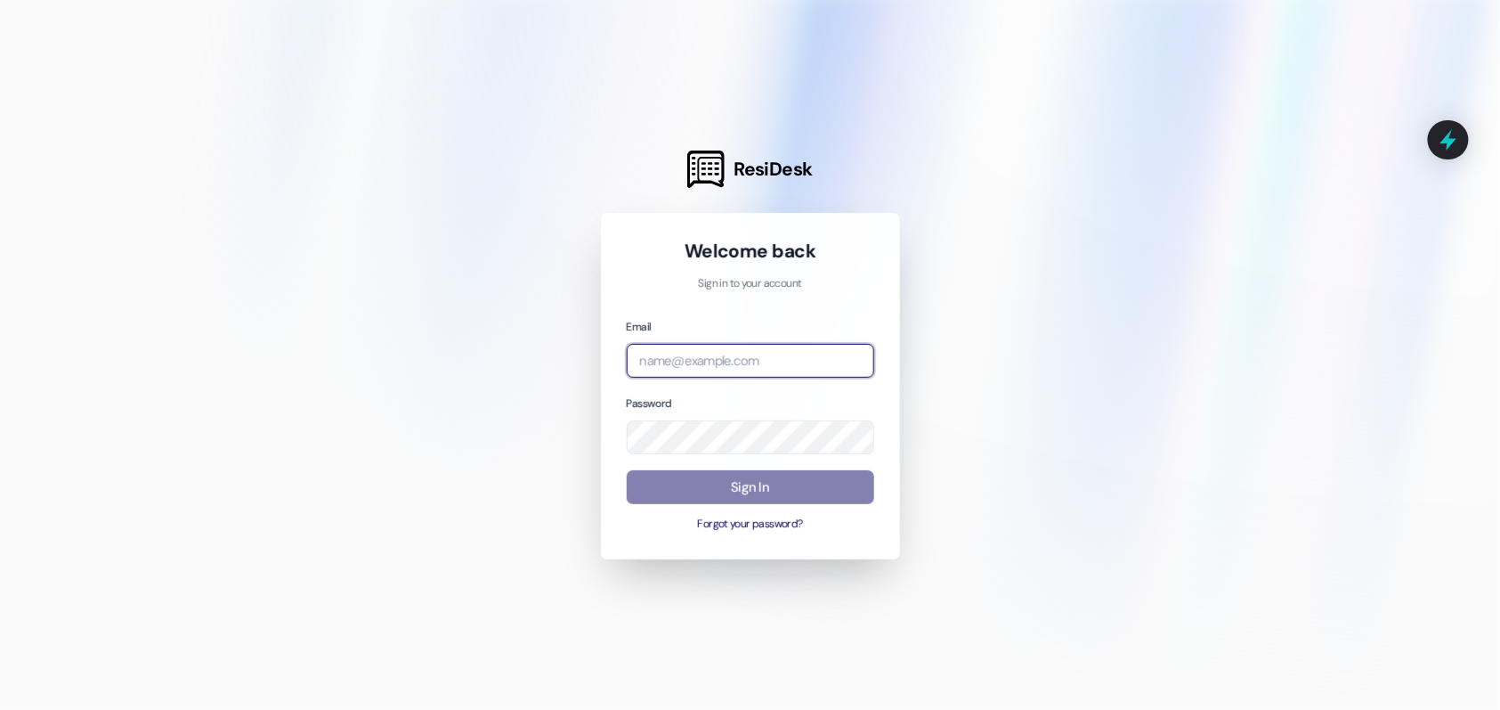
click at [0, 709] on com-1password-button at bounding box center [0, 710] width 0 height 0
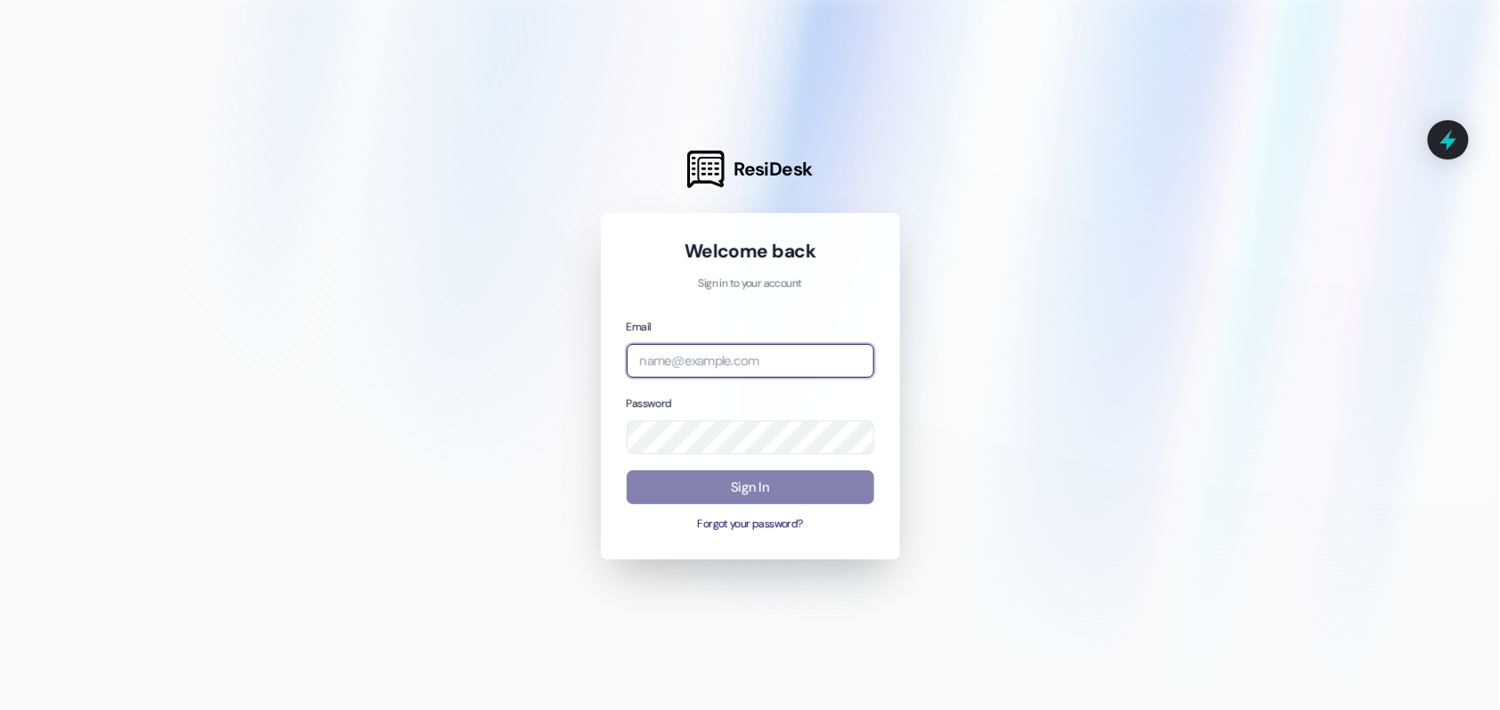
click at [0, 709] on com-1password-button at bounding box center [0, 710] width 0 height 0
click at [152, 69] on div at bounding box center [750, 355] width 1500 height 710
click at [694, 364] on input "email" at bounding box center [751, 361] width 248 height 35
click at [709, 364] on input "email" at bounding box center [751, 361] width 248 height 35
click at [0, 709] on com-1password-button at bounding box center [0, 710] width 0 height 0
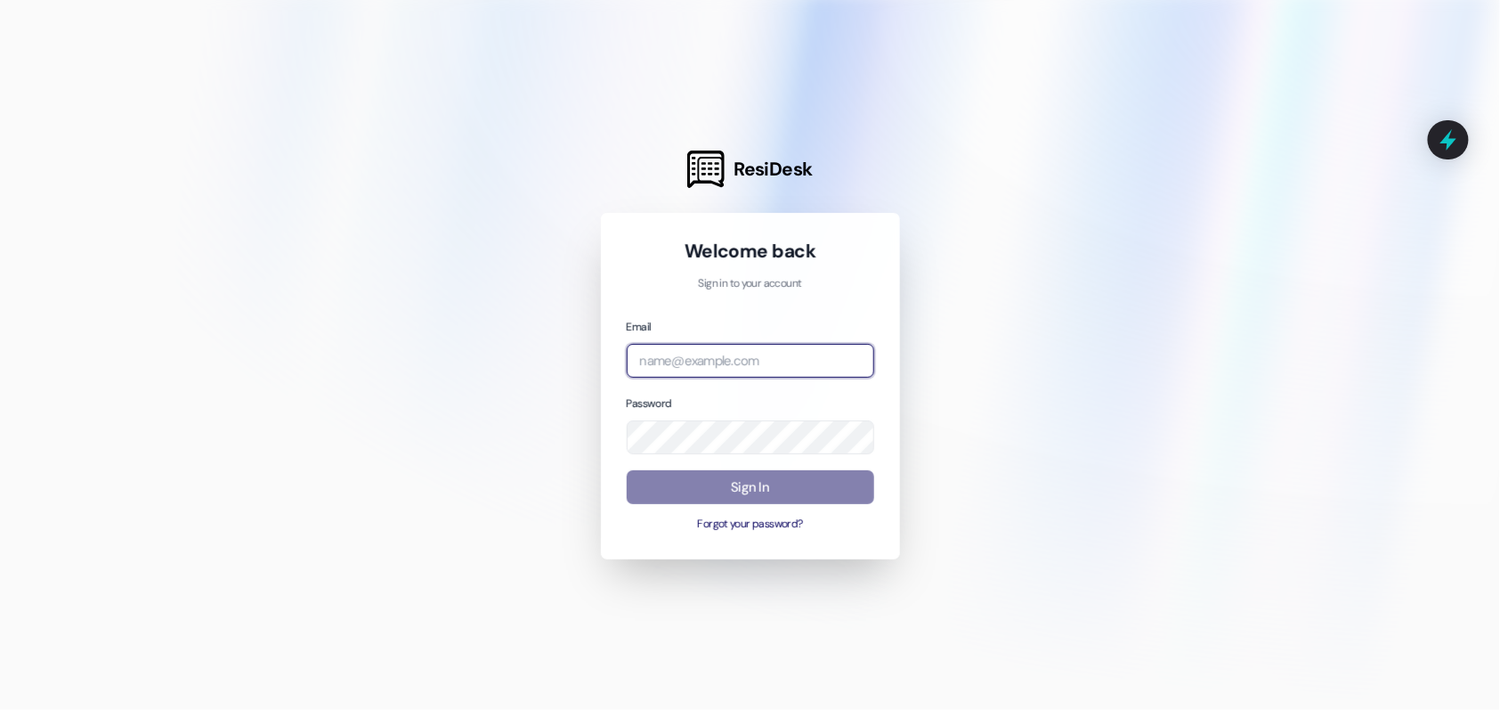
type input "[EMAIL_ADDRESS][PERSON_NAME][PERSON_NAME][DOMAIN_NAME]"
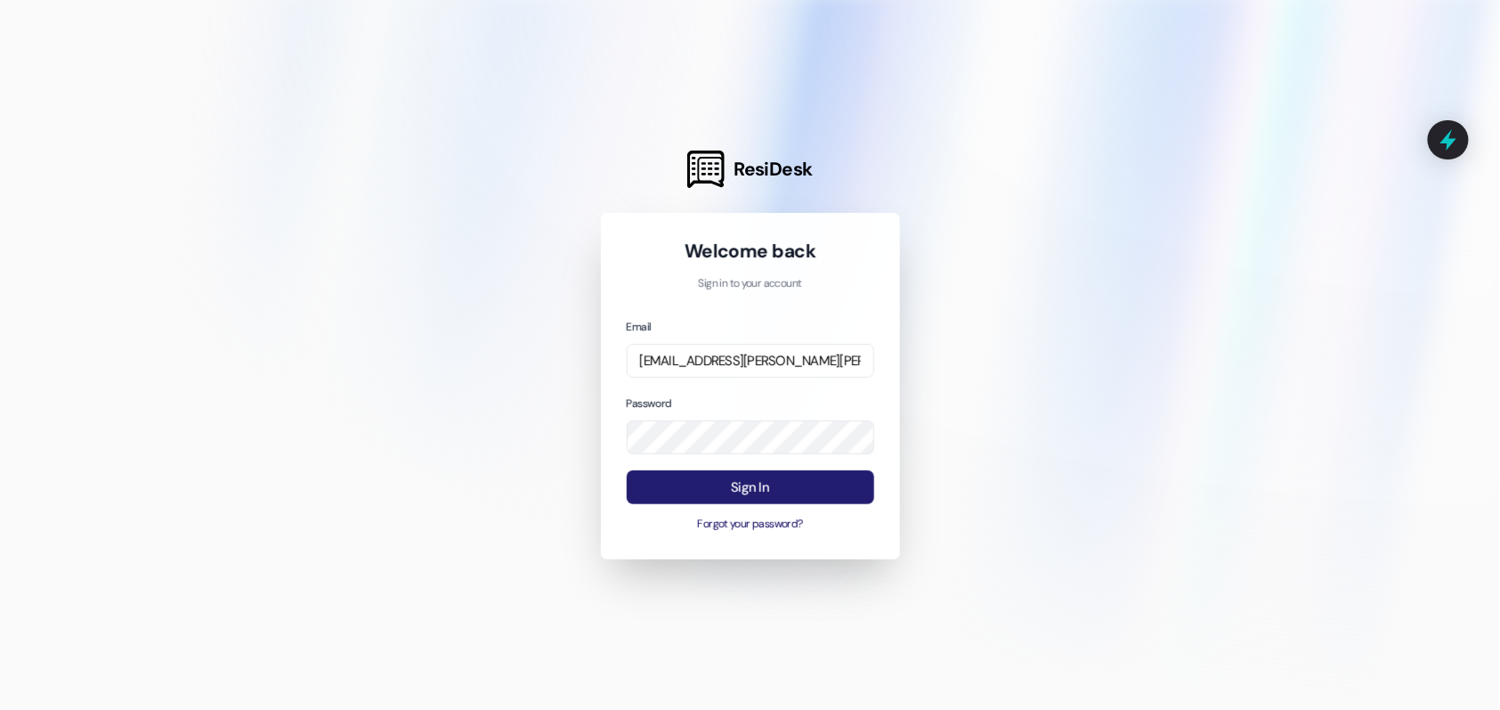
click at [757, 496] on button "Sign In" at bounding box center [751, 487] width 248 height 35
